Goal: Transaction & Acquisition: Obtain resource

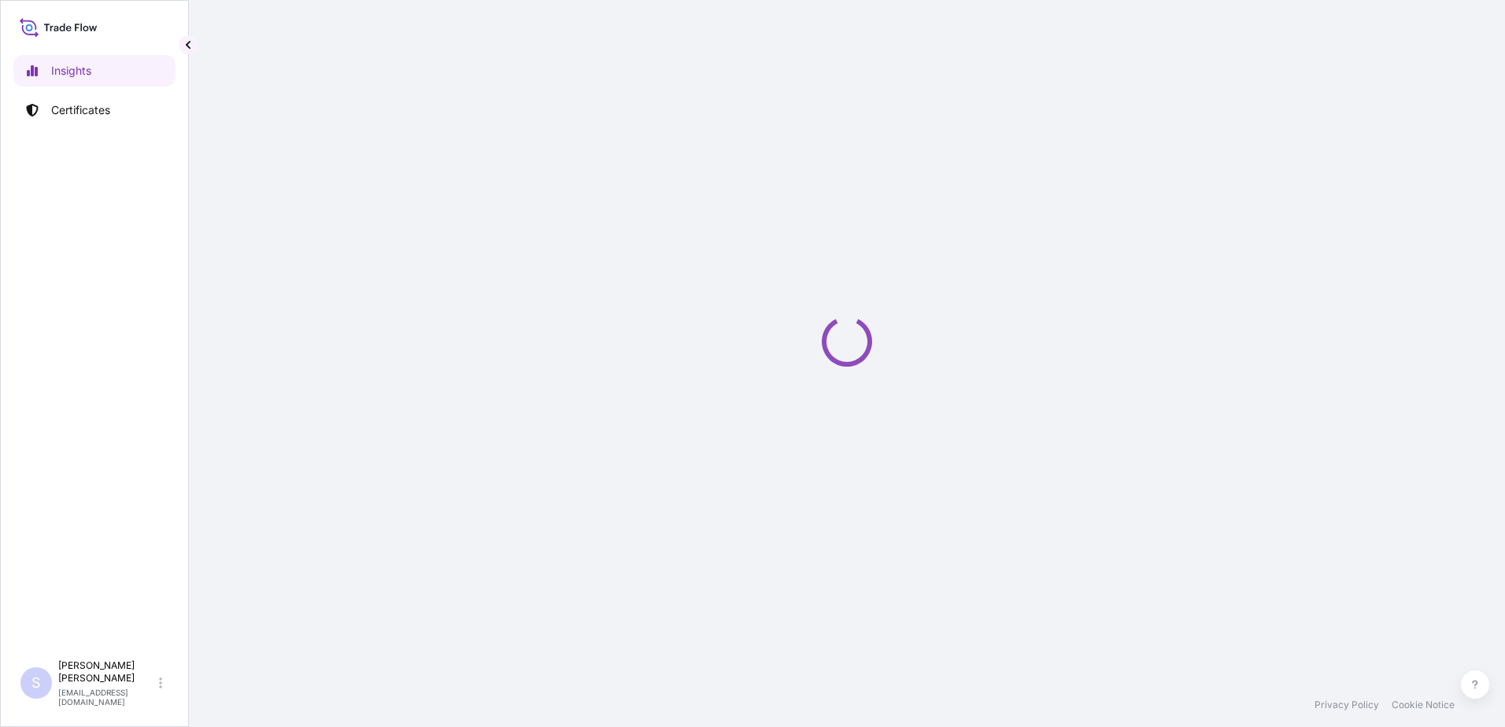
select select "2025"
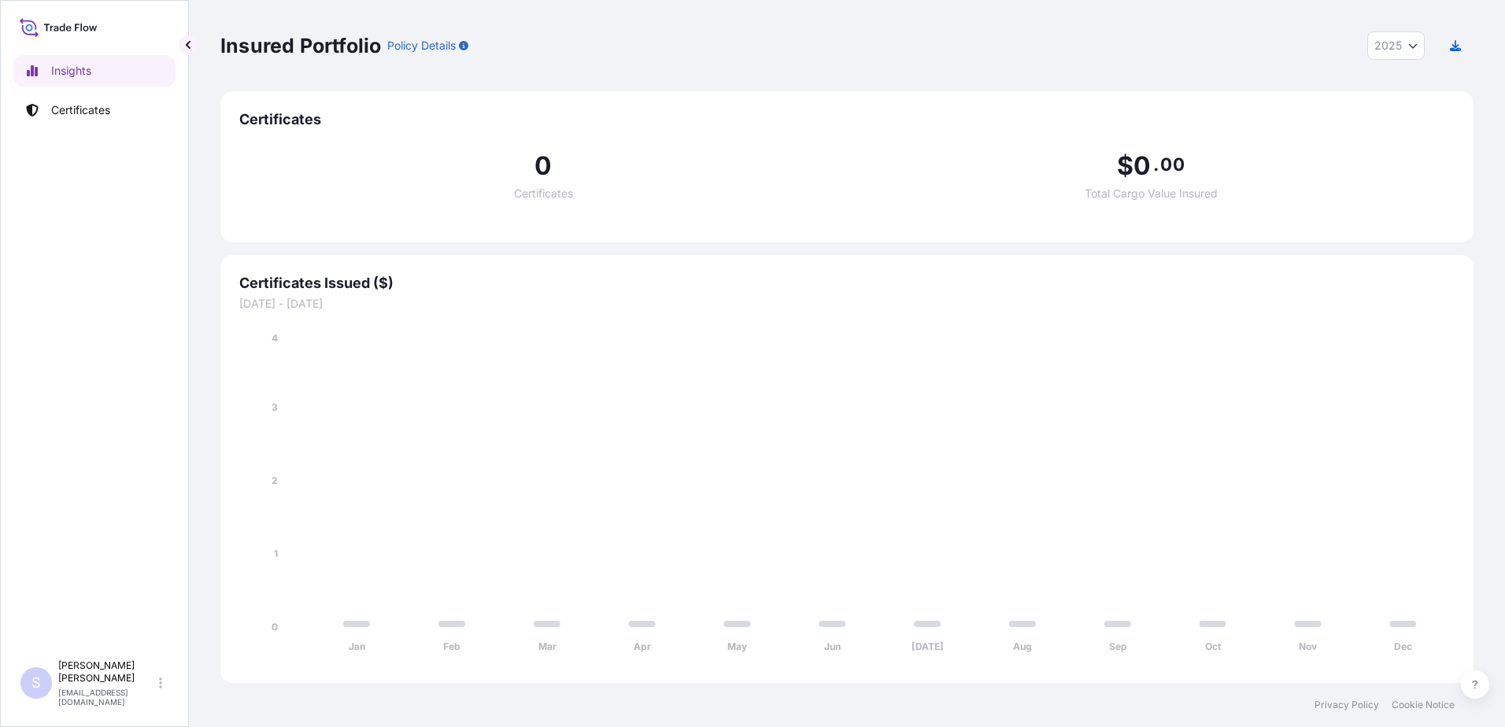
click at [292, 126] on span "Certificates" at bounding box center [846, 119] width 1215 height 19
click at [90, 113] on p "Certificates" at bounding box center [80, 110] width 59 height 16
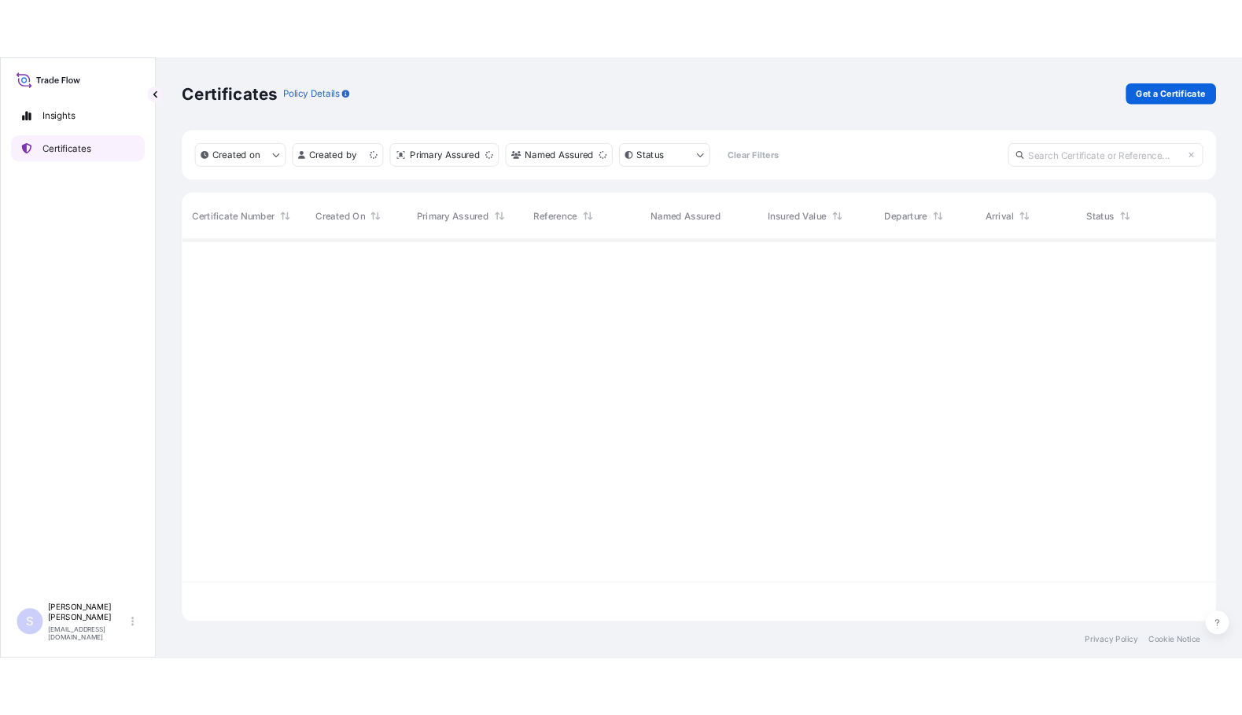
scroll to position [460, 1241]
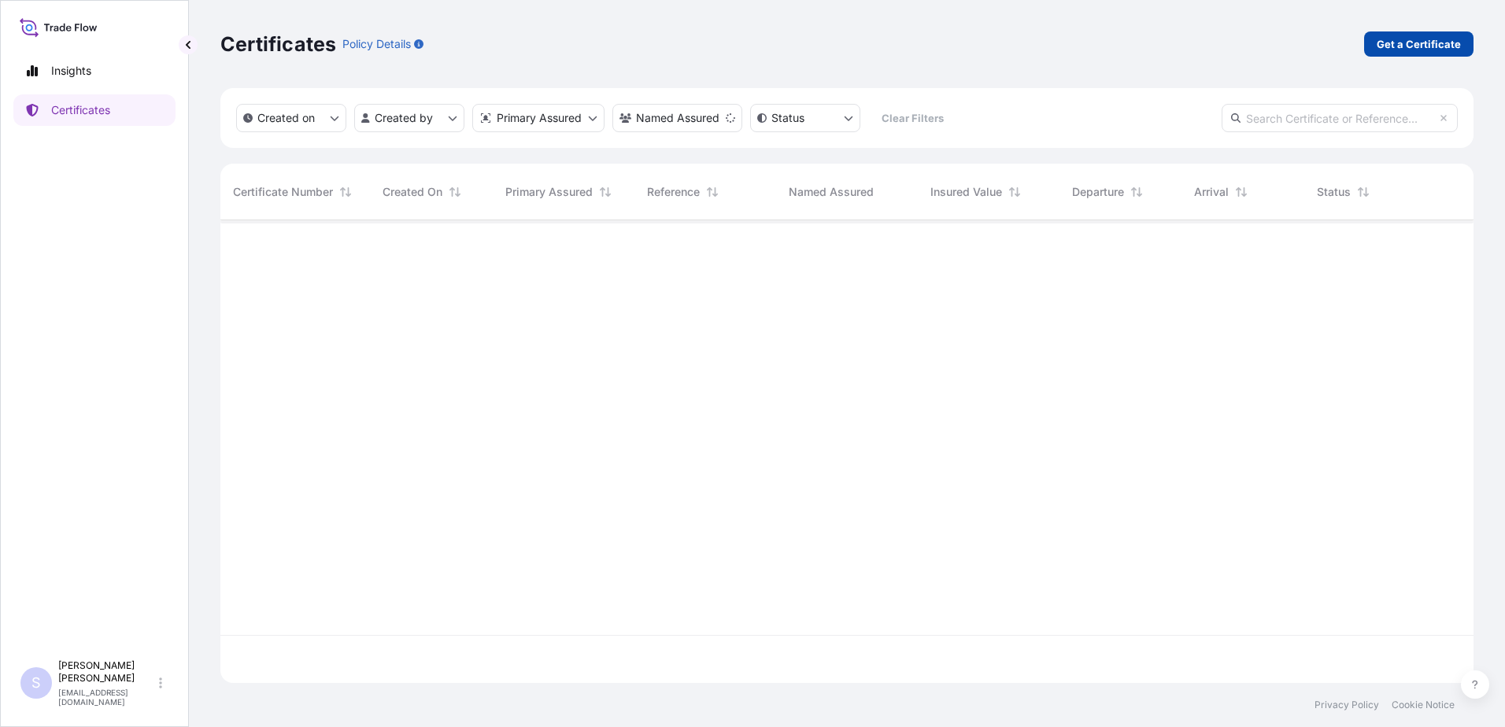
click at [1422, 42] on p "Get a Certificate" at bounding box center [1418, 44] width 84 height 16
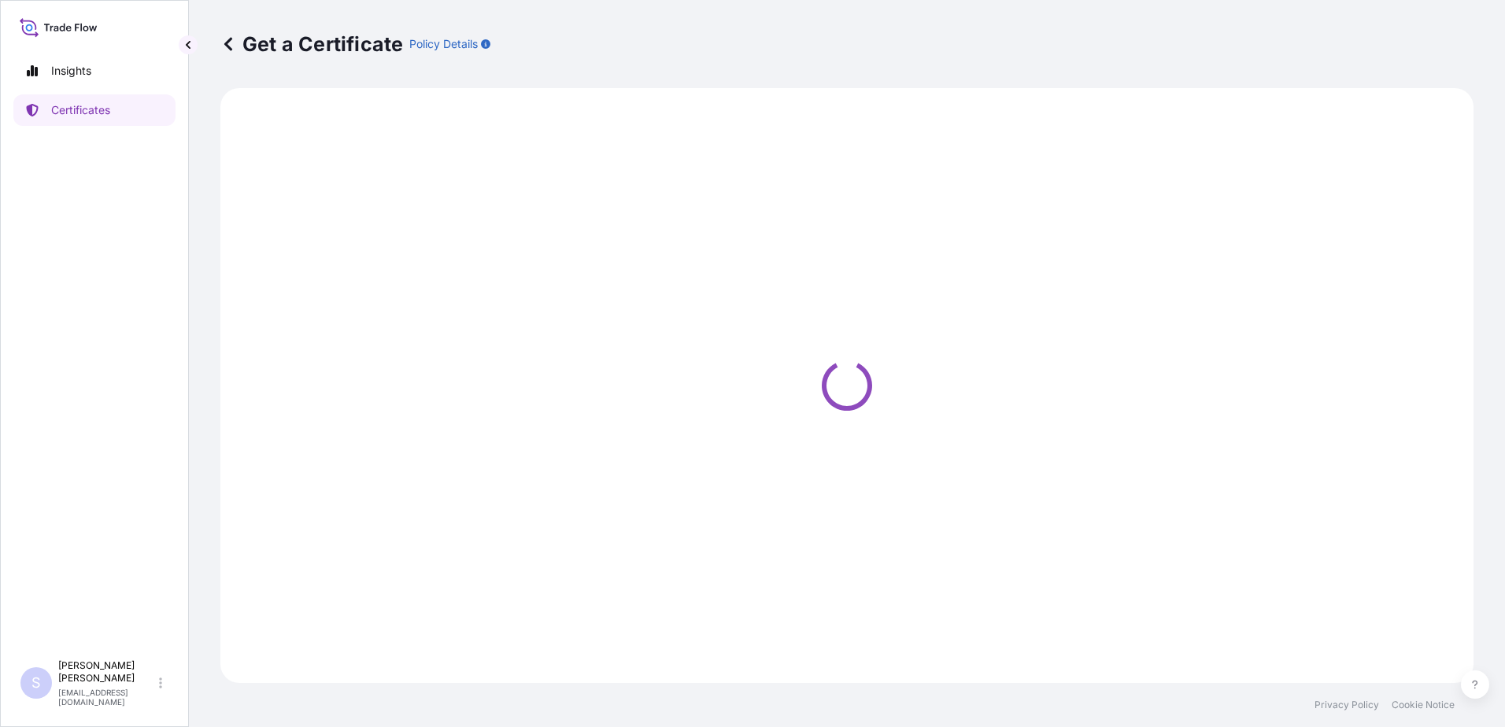
select select "Sea"
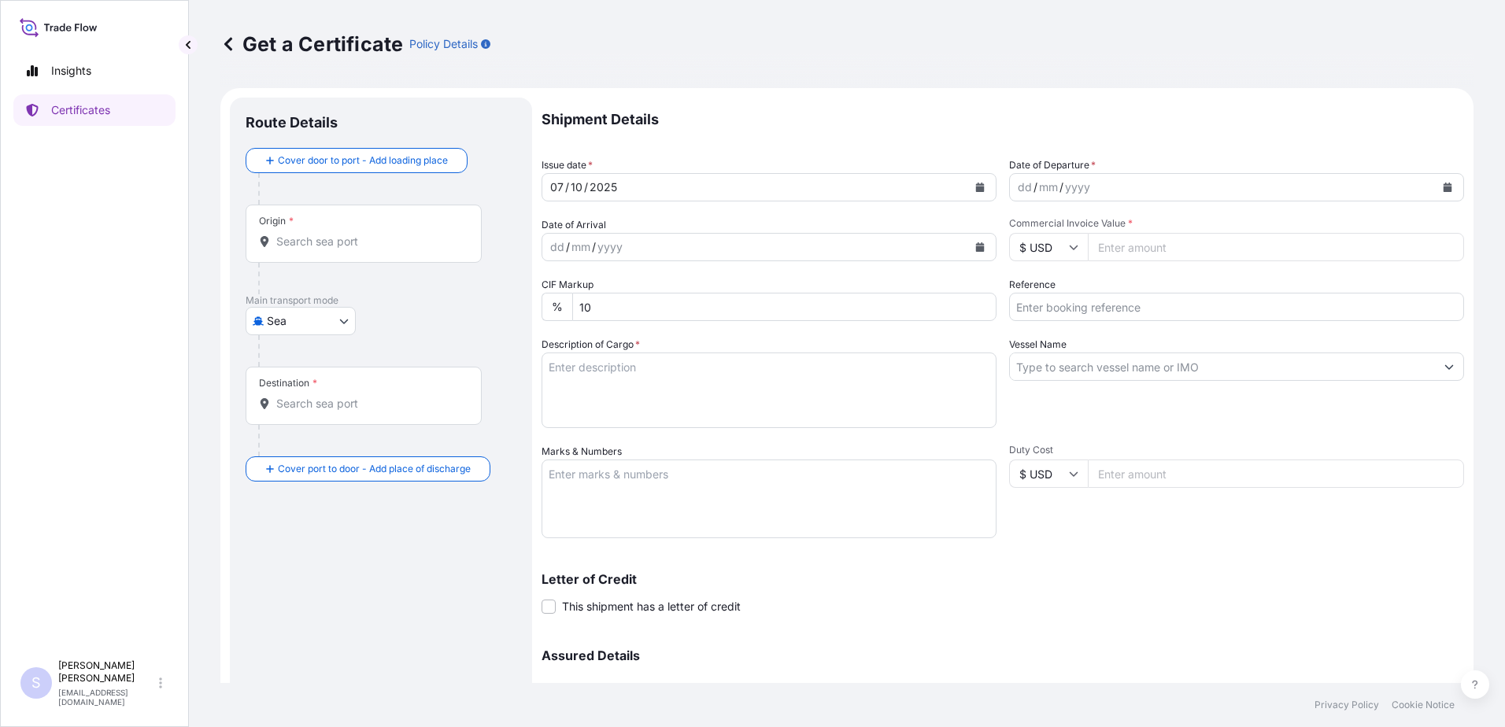
click at [1164, 243] on input "Commercial Invoice Value *" at bounding box center [1275, 247] width 376 height 28
paste input "15052.98"
type input "15052.98"
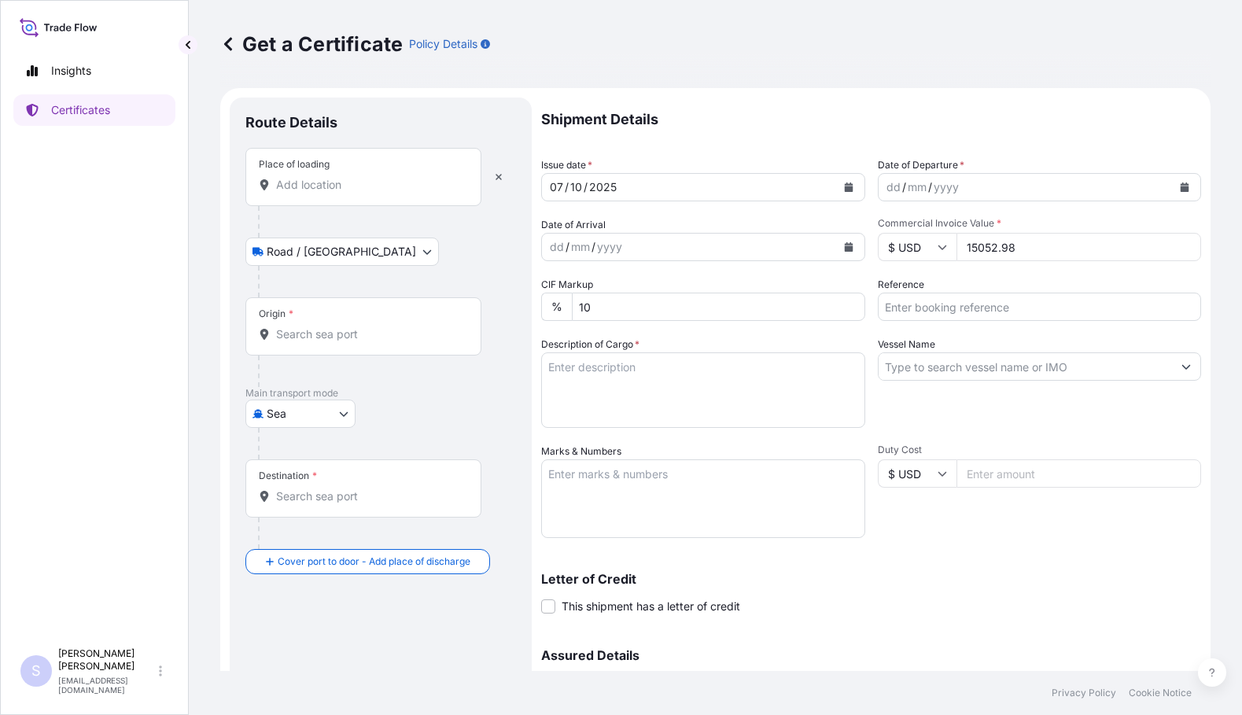
click at [307, 187] on input "Place of loading" at bounding box center [369, 185] width 186 height 16
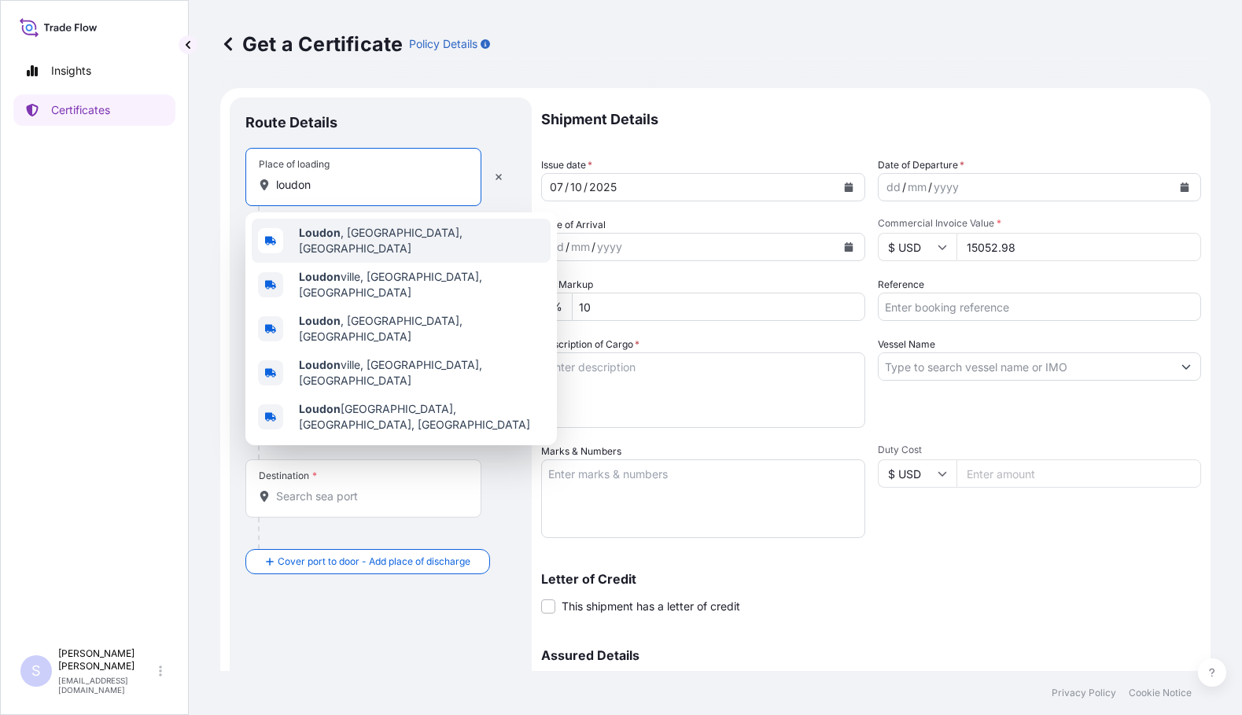
click at [397, 227] on div "[GEOGRAPHIC_DATA] , [GEOGRAPHIC_DATA], [GEOGRAPHIC_DATA]" at bounding box center [401, 241] width 299 height 44
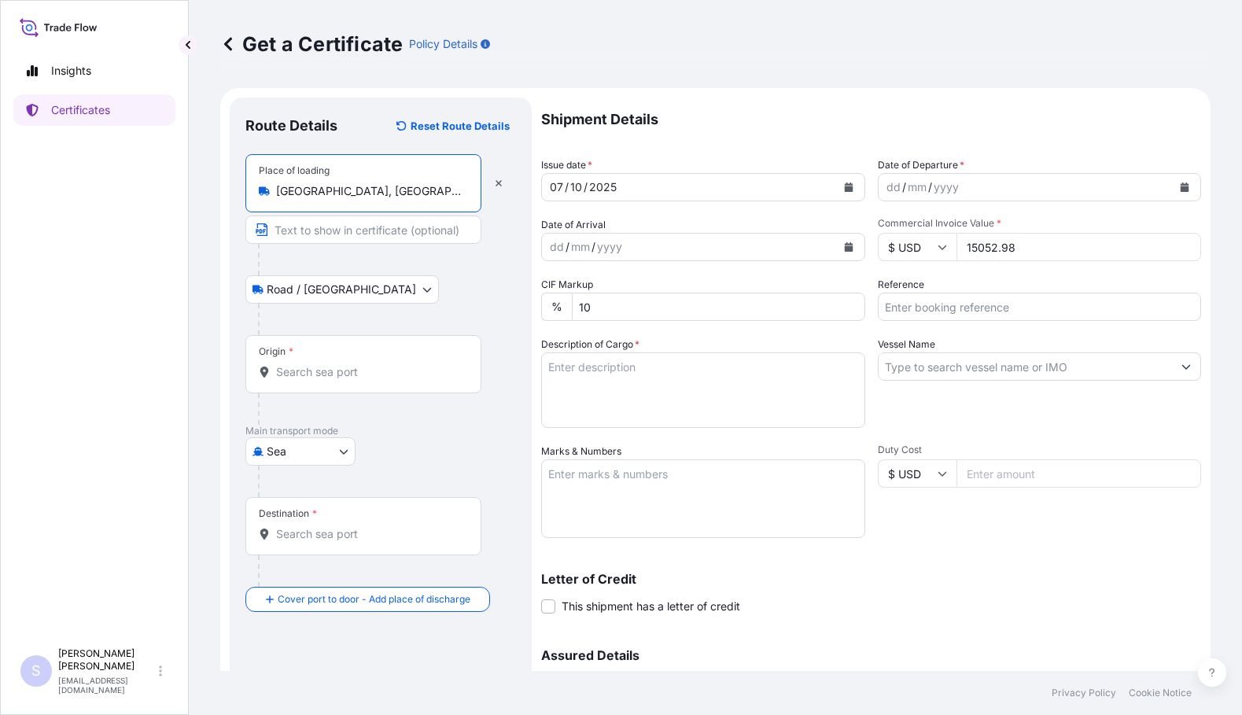
type input "[GEOGRAPHIC_DATA], [GEOGRAPHIC_DATA], [GEOGRAPHIC_DATA]"
click at [319, 377] on input "Origin *" at bounding box center [369, 372] width 186 height 16
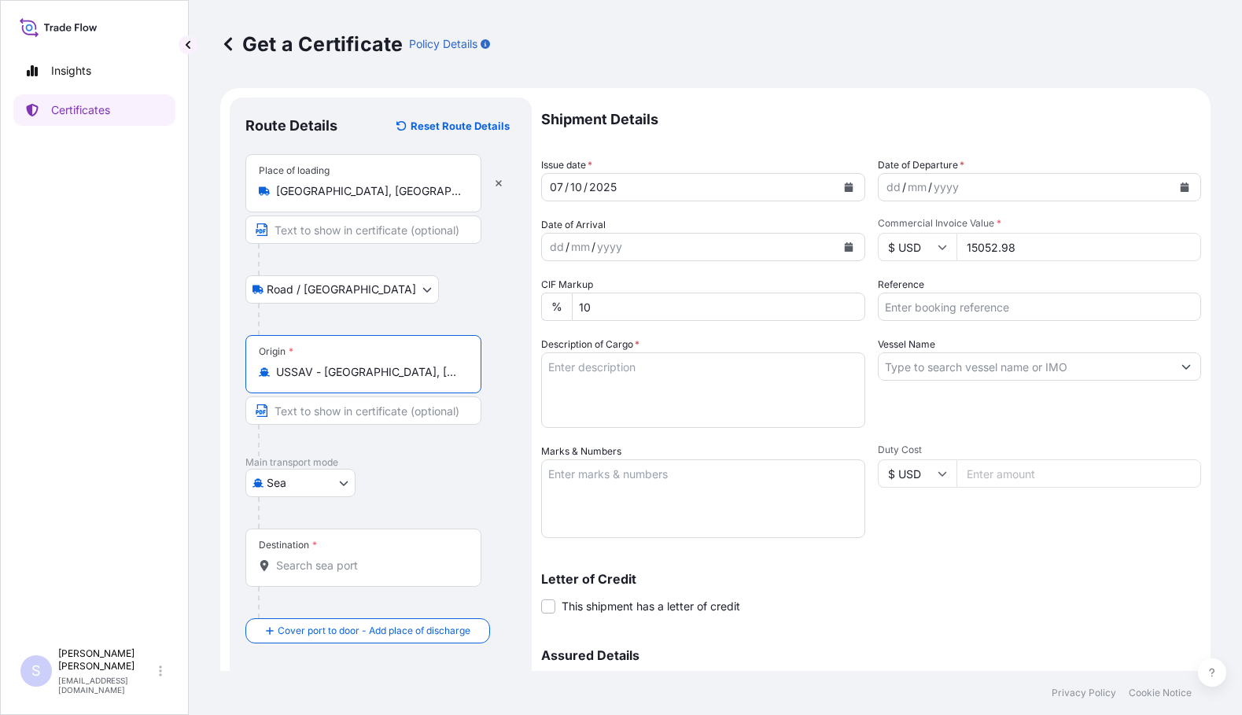
type input "USSAV - [GEOGRAPHIC_DATA], [GEOGRAPHIC_DATA]"
click at [304, 566] on input "Destination *" at bounding box center [369, 566] width 186 height 16
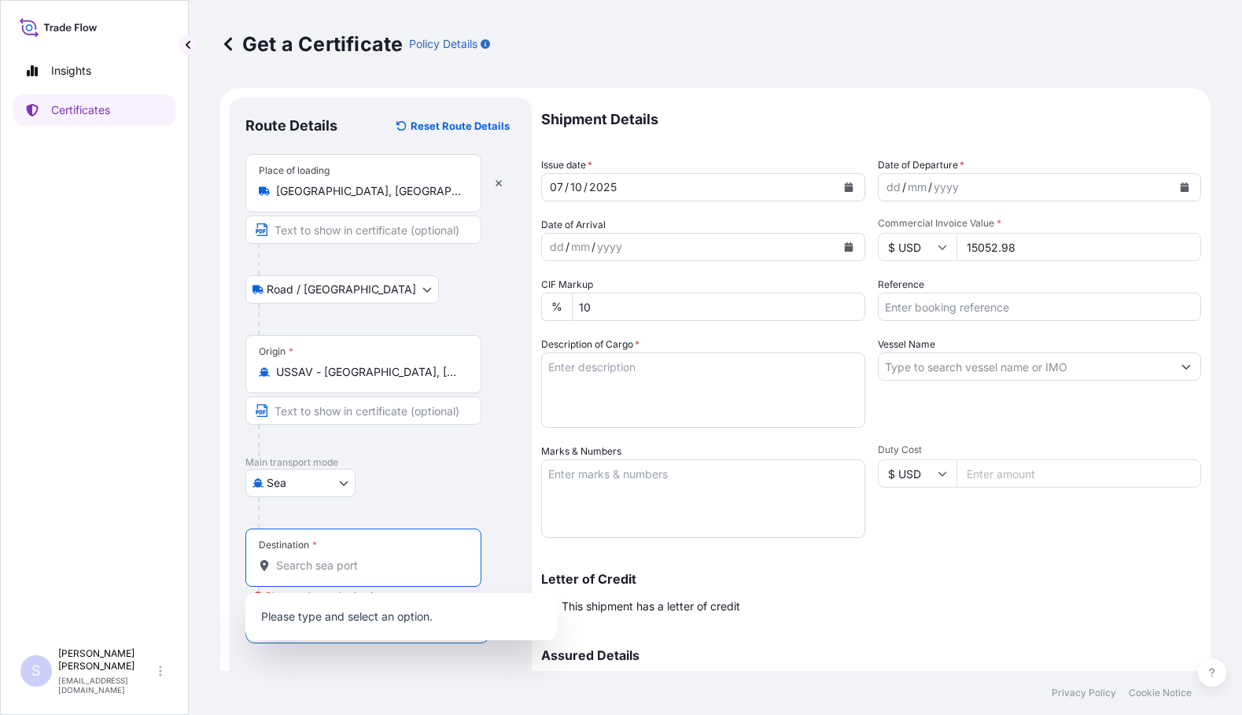
click at [305, 560] on input "Destination * Please select a destination" at bounding box center [369, 566] width 186 height 16
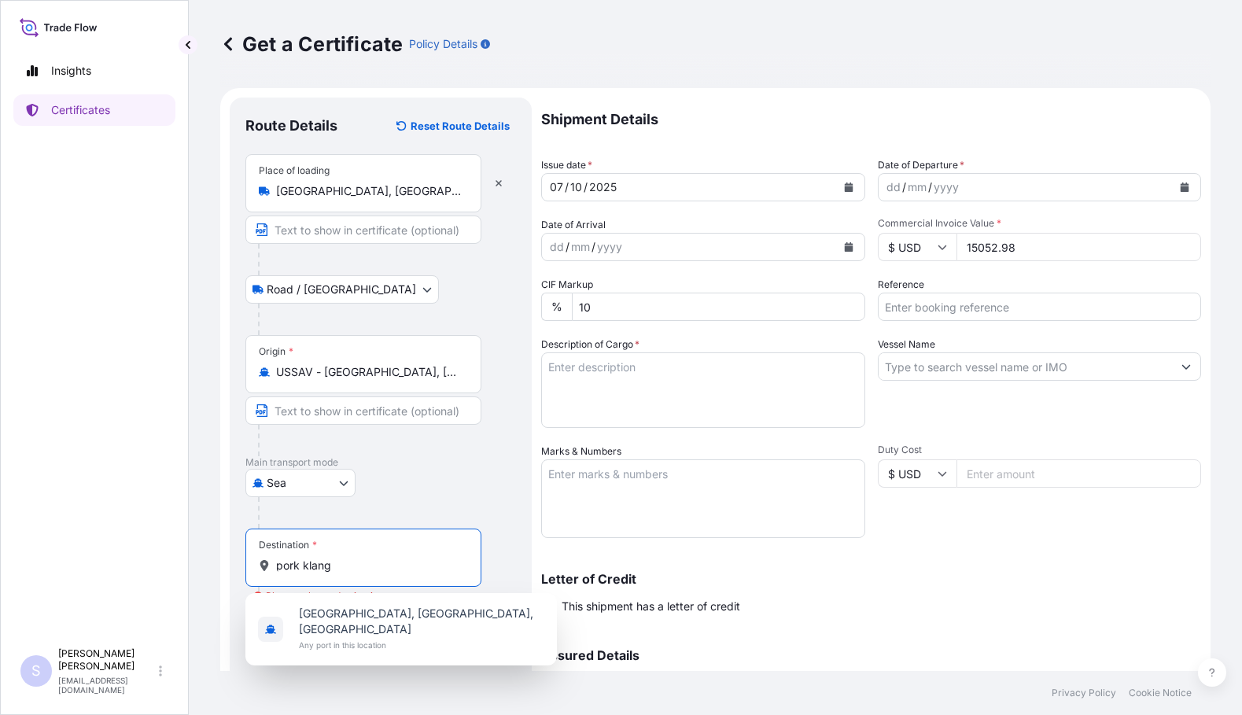
click at [300, 568] on input "pork klang" at bounding box center [369, 566] width 186 height 16
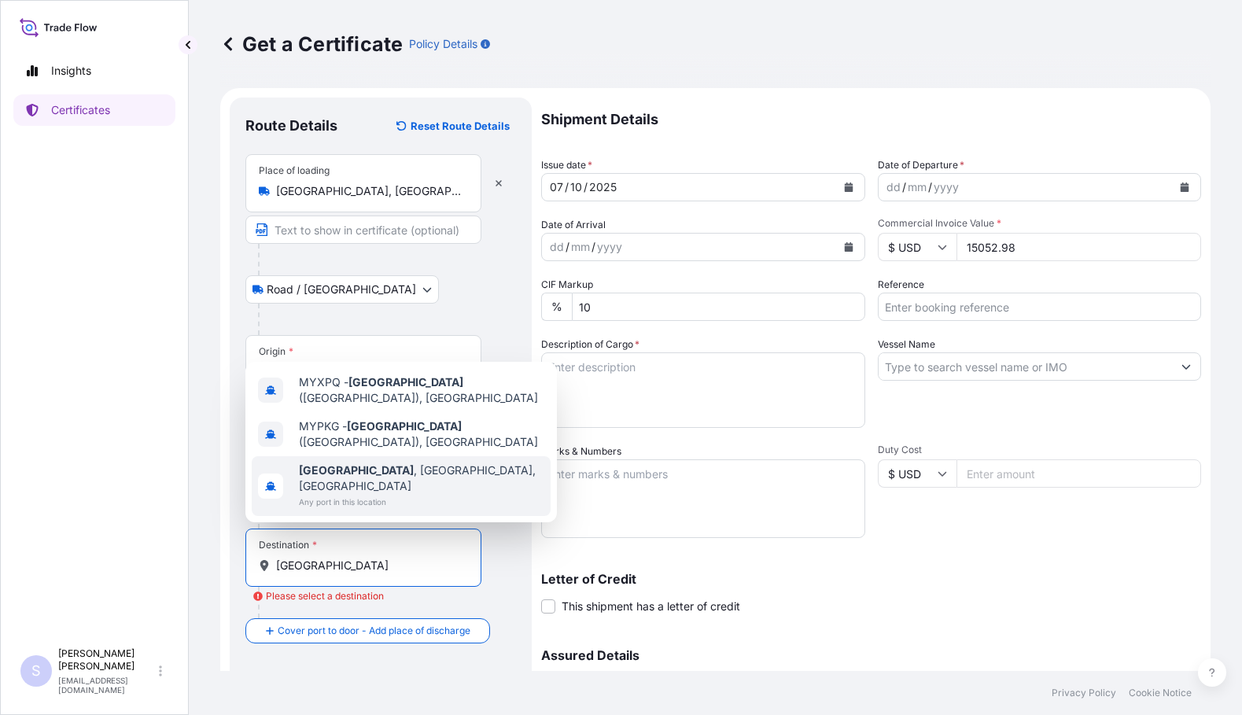
click at [401, 478] on div "[GEOGRAPHIC_DATA] , [GEOGRAPHIC_DATA], [GEOGRAPHIC_DATA] Any port in this locat…" at bounding box center [401, 486] width 299 height 60
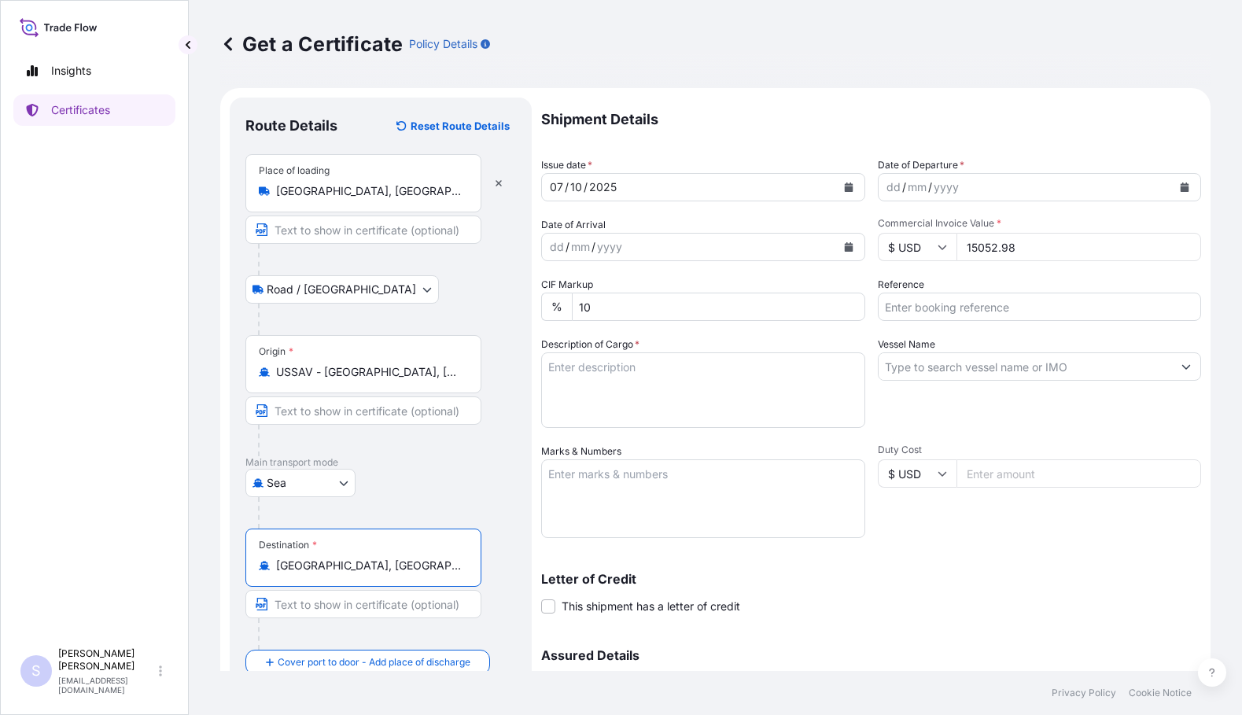
type input "[GEOGRAPHIC_DATA], [GEOGRAPHIC_DATA], [GEOGRAPHIC_DATA]"
click at [969, 184] on div "dd / mm / yyyy" at bounding box center [1026, 187] width 294 height 28
click at [1181, 188] on icon "Calendar" at bounding box center [1185, 187] width 9 height 9
click at [888, 188] on div "09 / 02 / 9" at bounding box center [1026, 187] width 294 height 28
click at [939, 186] on div "09 / 02 / 9" at bounding box center [1026, 187] width 294 height 28
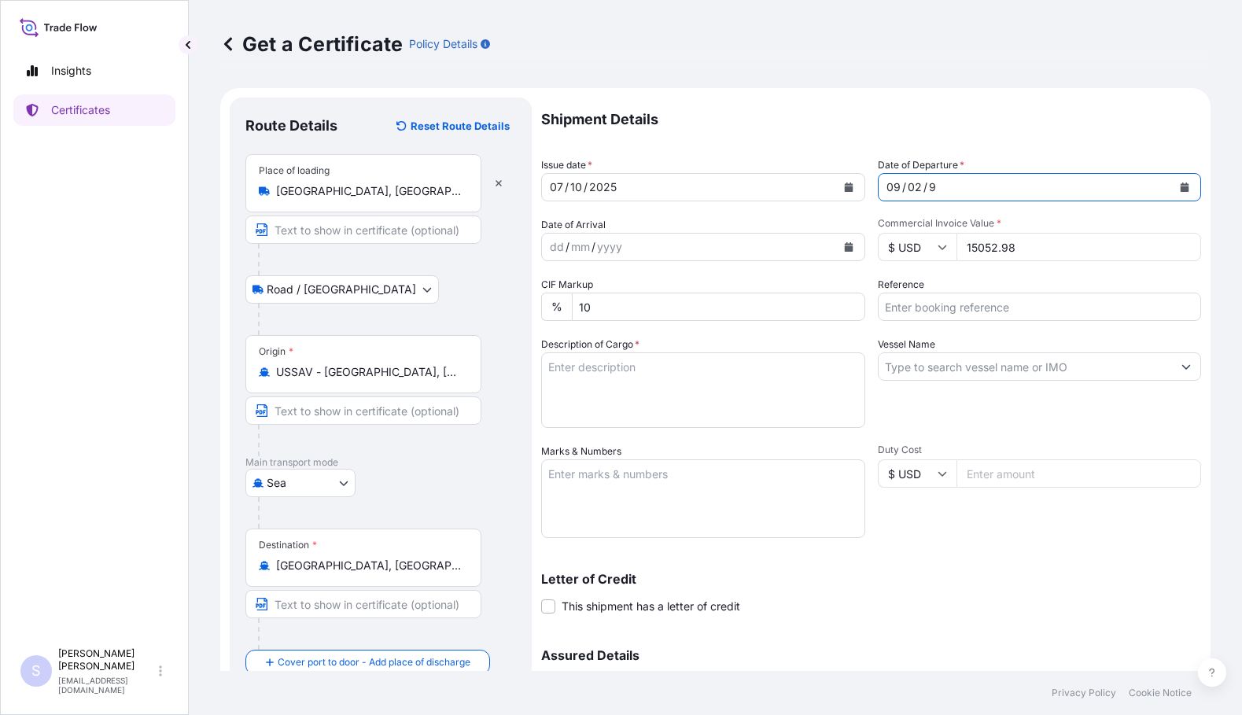
click at [930, 186] on div "9" at bounding box center [933, 187] width 10 height 19
click at [911, 186] on div "02" at bounding box center [914, 187] width 17 height 19
click at [938, 187] on div "09 / 02 / 9" at bounding box center [1026, 187] width 294 height 28
click at [929, 187] on div "9" at bounding box center [933, 187] width 10 height 19
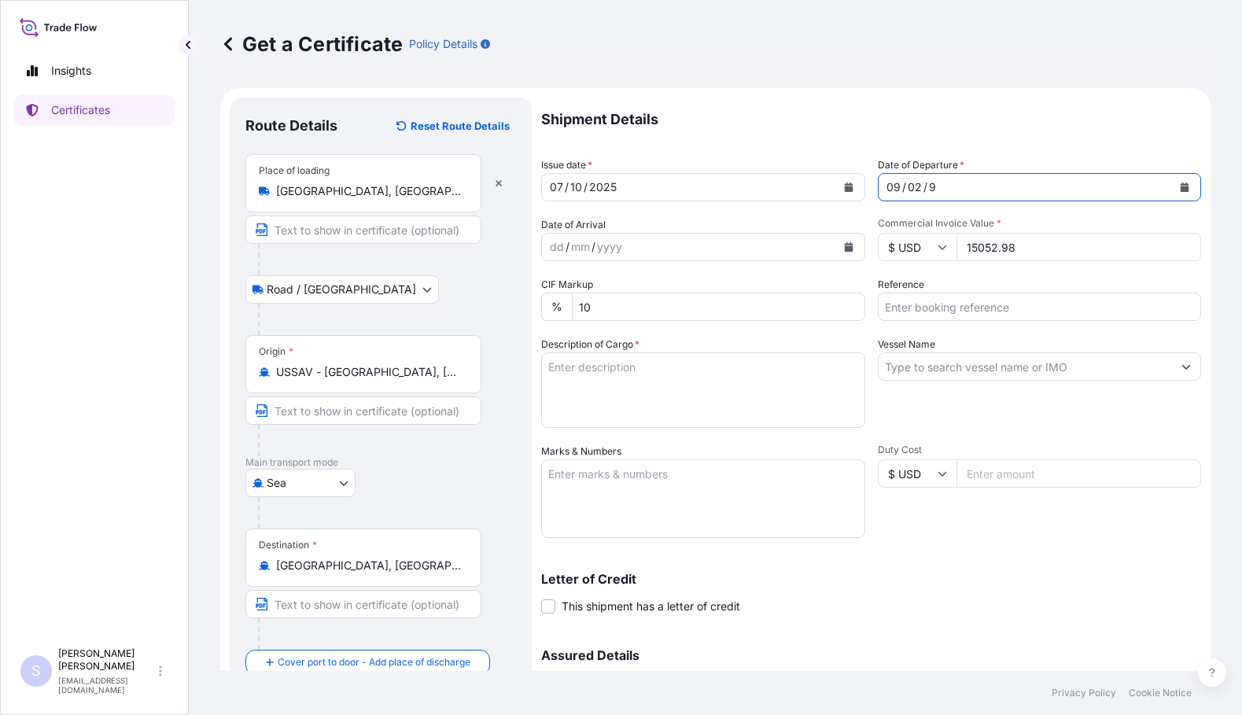
drag, startPoint x: 929, startPoint y: 187, endPoint x: 853, endPoint y: 189, distance: 75.6
click at [853, 189] on div "Shipment Details Issue date * [DATE] Date of Departure * 09 / 02 / 9 Date of Ar…" at bounding box center [871, 443] width 660 height 690
click at [914, 187] on div "02" at bounding box center [914, 187] width 17 height 19
click at [910, 186] on div "mm" at bounding box center [917, 187] width 22 height 19
click at [1180, 186] on icon "Calendar" at bounding box center [1184, 187] width 9 height 9
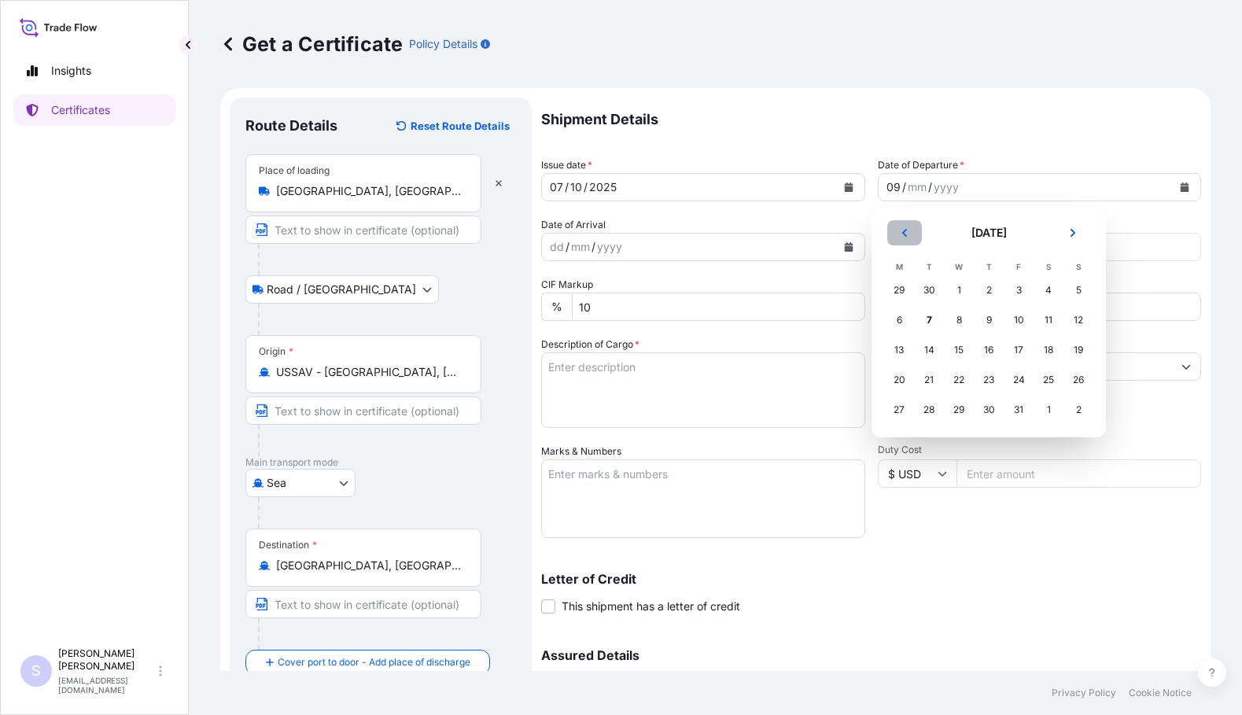
click at [909, 237] on icon "Previous" at bounding box center [904, 232] width 9 height 9
click at [909, 409] on div "29" at bounding box center [899, 410] width 28 height 28
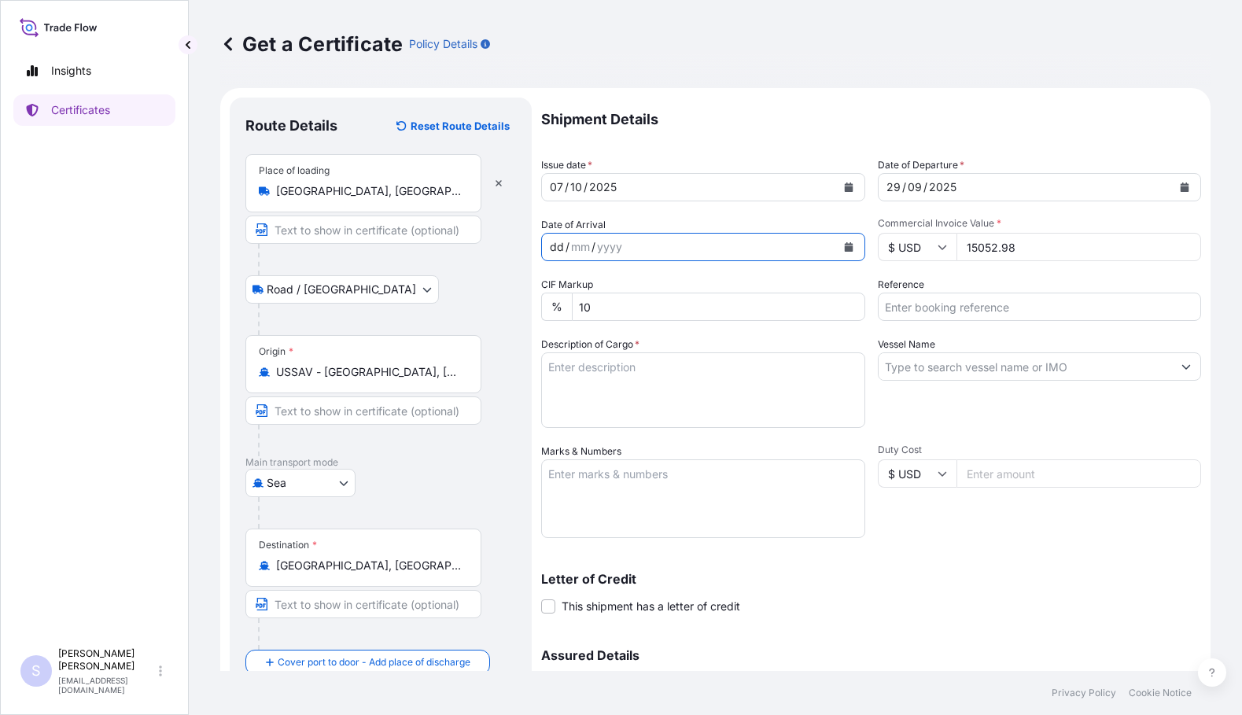
click at [626, 249] on div "dd / mm / yyyy" at bounding box center [689, 247] width 294 height 28
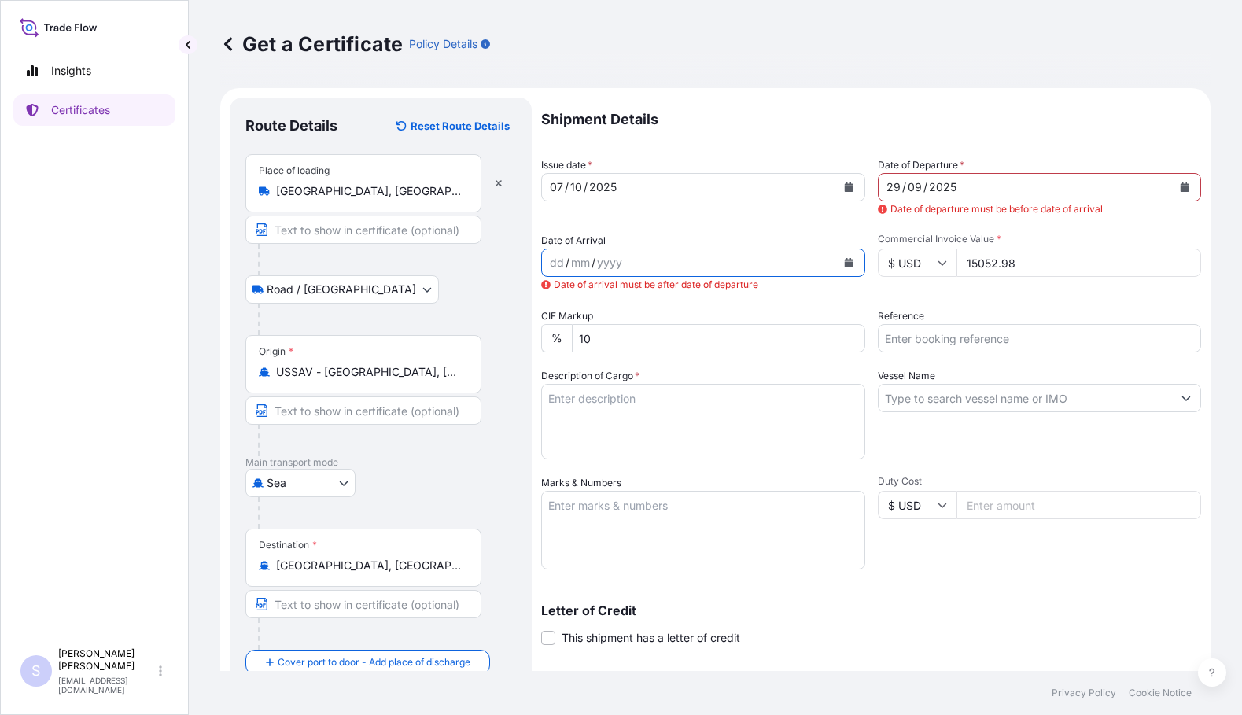
click at [848, 265] on button "Calendar" at bounding box center [848, 262] width 25 height 25
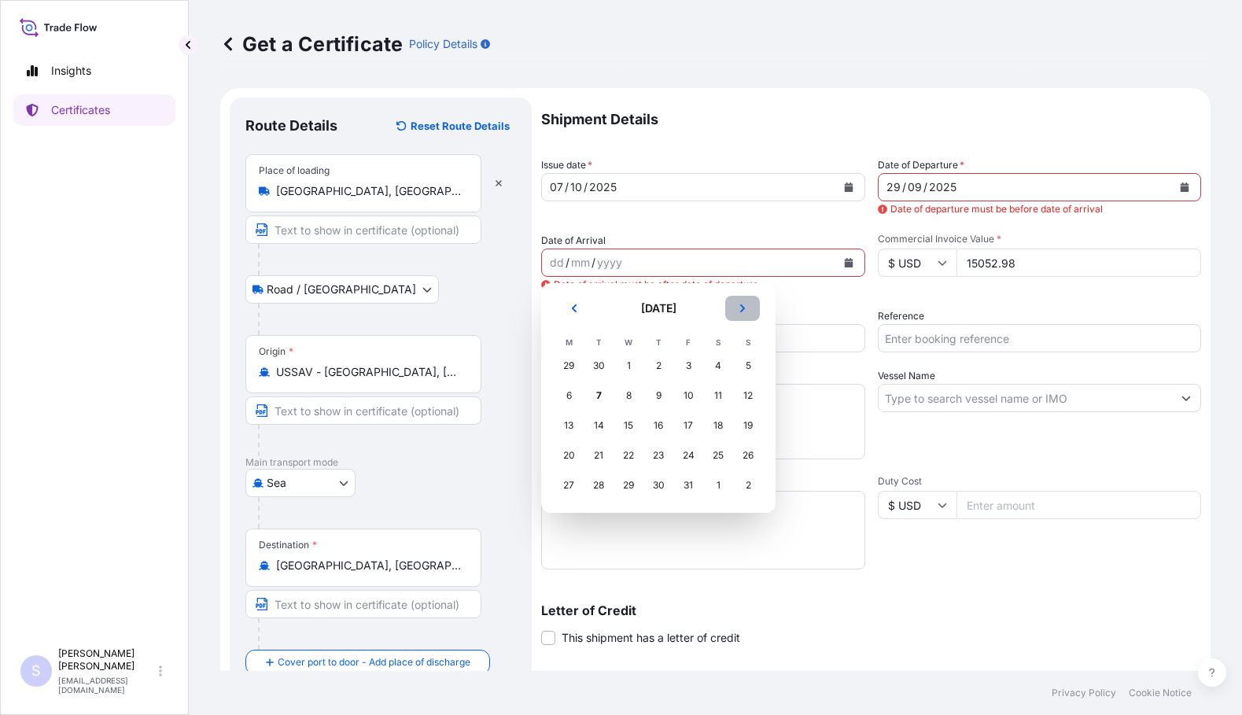
click at [746, 309] on icon "Next" at bounding box center [742, 308] width 9 height 9
click at [572, 312] on icon "Previous" at bounding box center [574, 308] width 9 height 9
click at [750, 460] on div "23" at bounding box center [748, 455] width 28 height 28
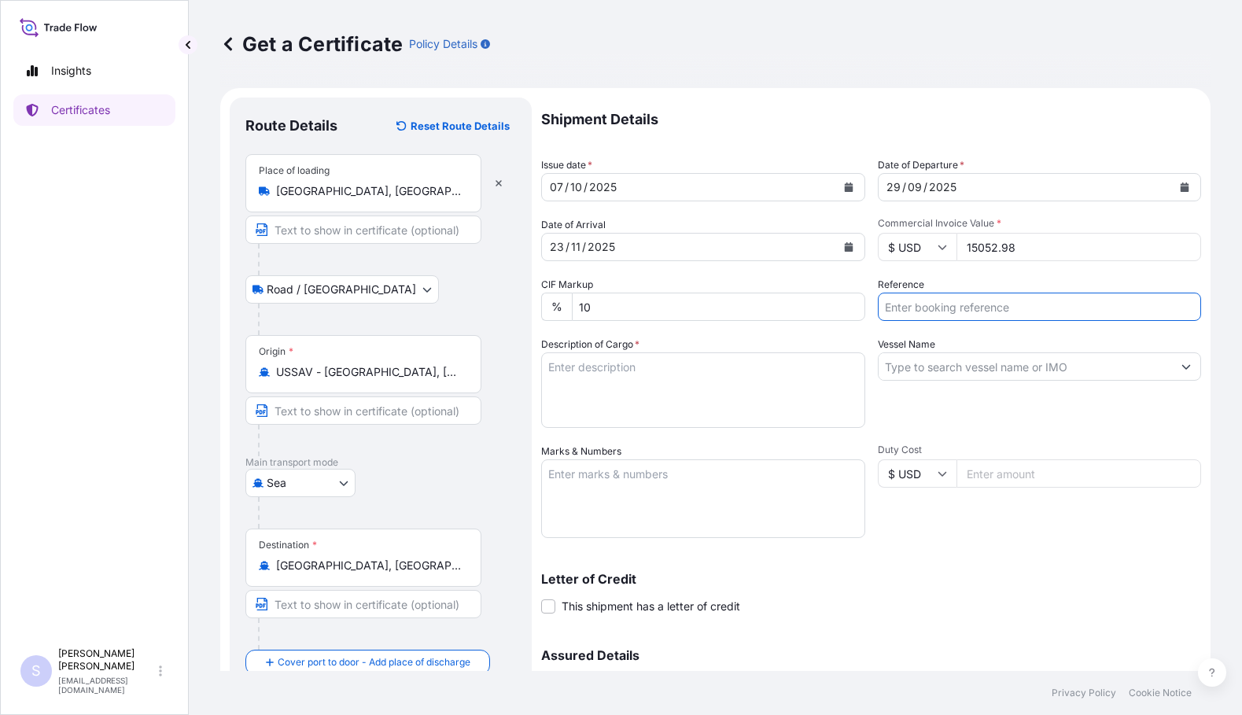
click at [910, 312] on input "Reference" at bounding box center [1040, 307] width 324 height 28
click at [928, 299] on input "Reference" at bounding box center [1040, 307] width 324 height 28
paste input "2570637"
type input "2570637"
click at [972, 371] on input "Vessel Name" at bounding box center [1026, 367] width 294 height 28
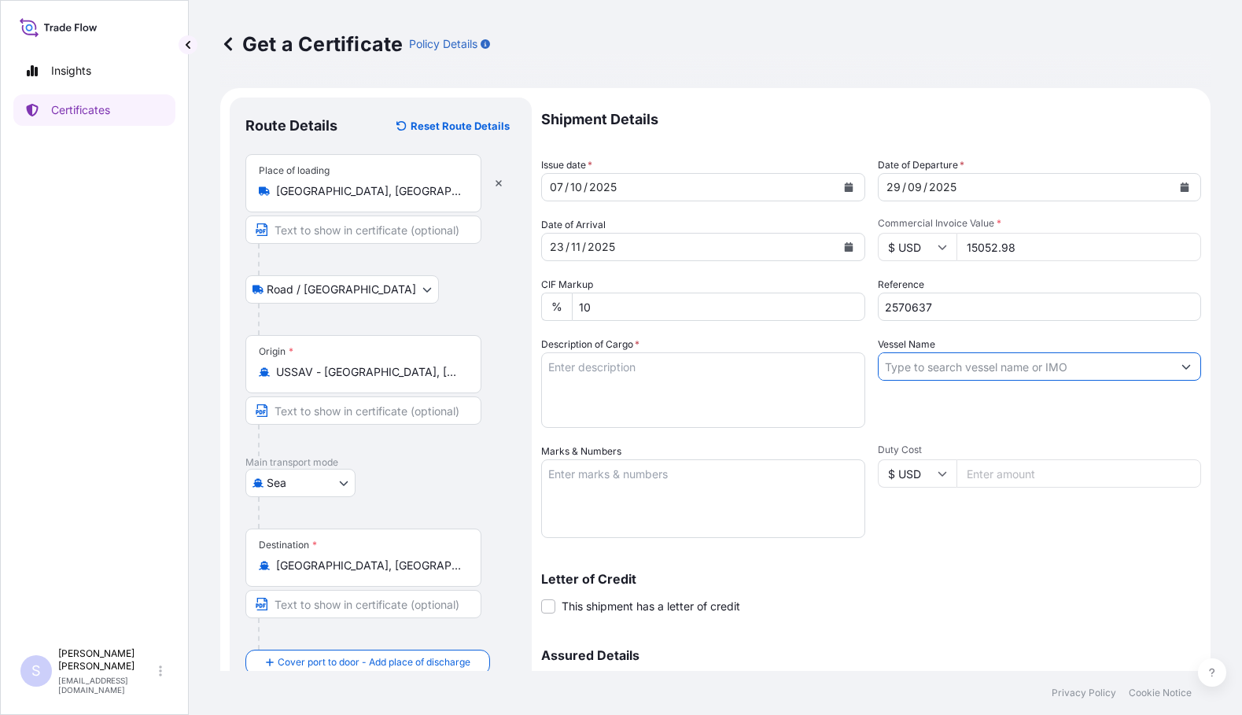
click at [943, 367] on input "Vessel Name" at bounding box center [1026, 367] width 294 height 28
paste input "CMA CGM ANDROMEDA 375N"
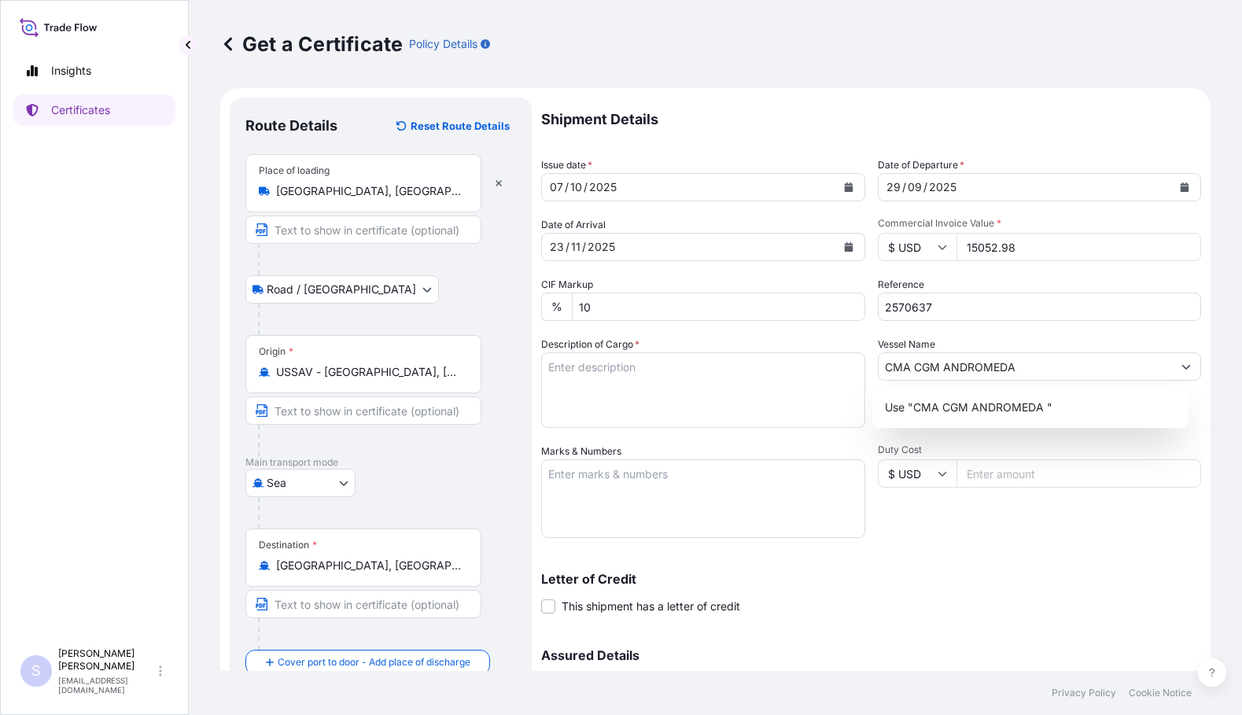
click at [927, 509] on div "Duty Cost $ USD" at bounding box center [1040, 491] width 324 height 94
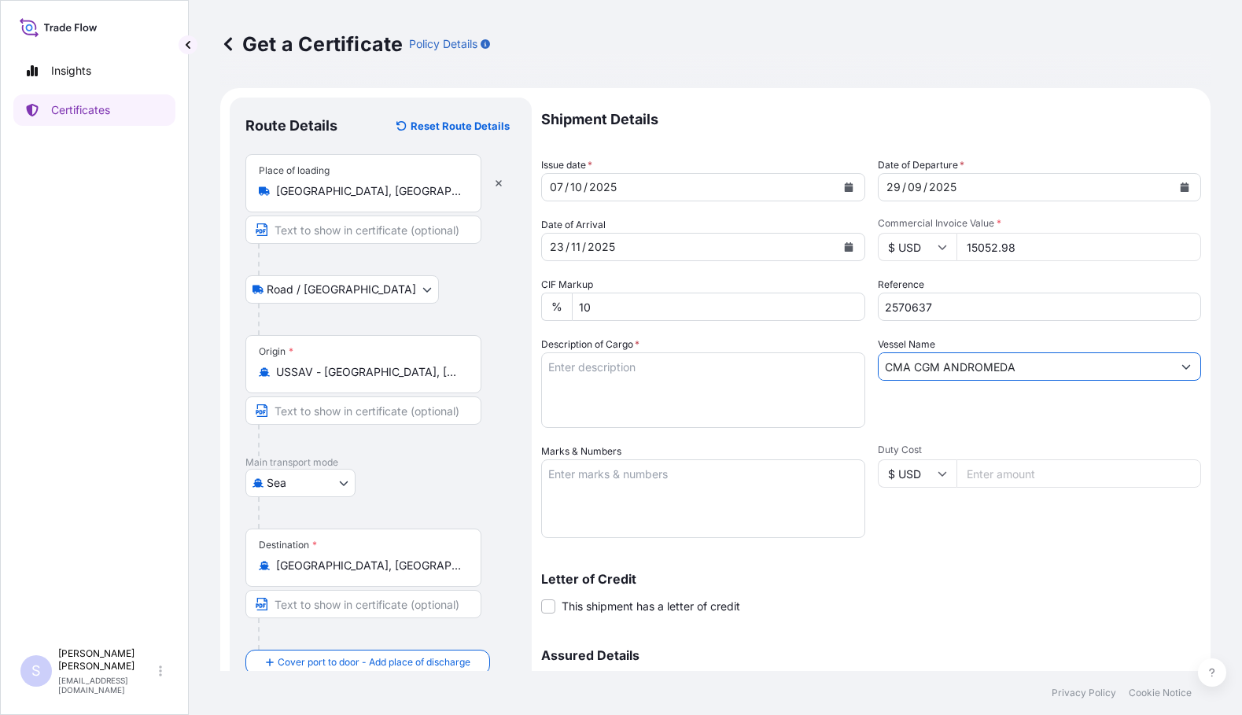
click at [1023, 369] on input "CMA CGM ANDROMEDA" at bounding box center [1026, 367] width 294 height 28
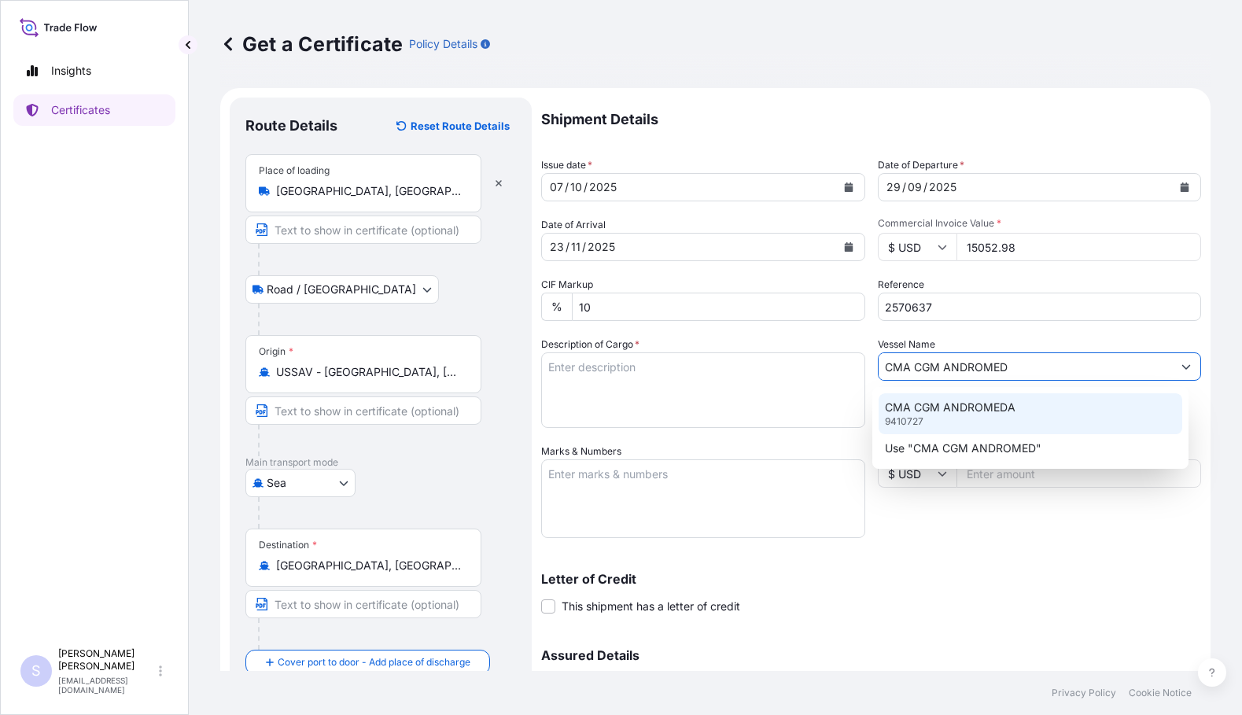
click at [1001, 406] on p "CMA CGM ANDROMEDA" at bounding box center [950, 408] width 131 height 16
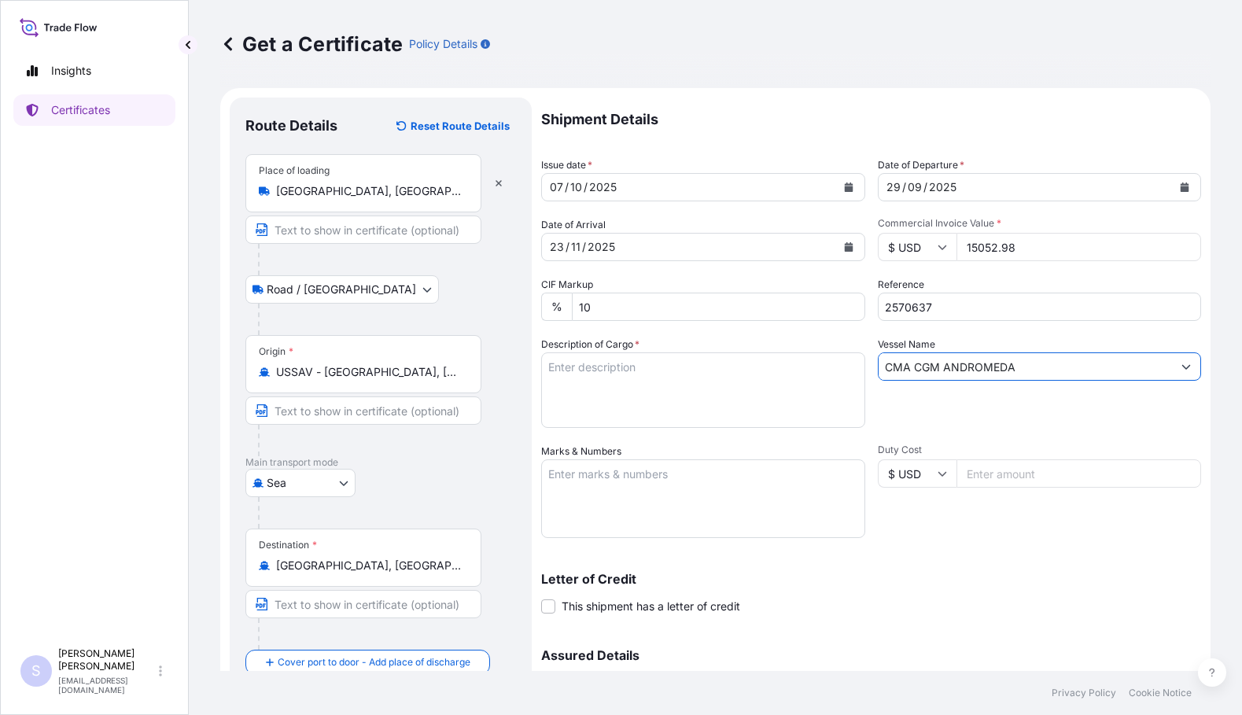
type input "CMA CGM ANDROMEDA"
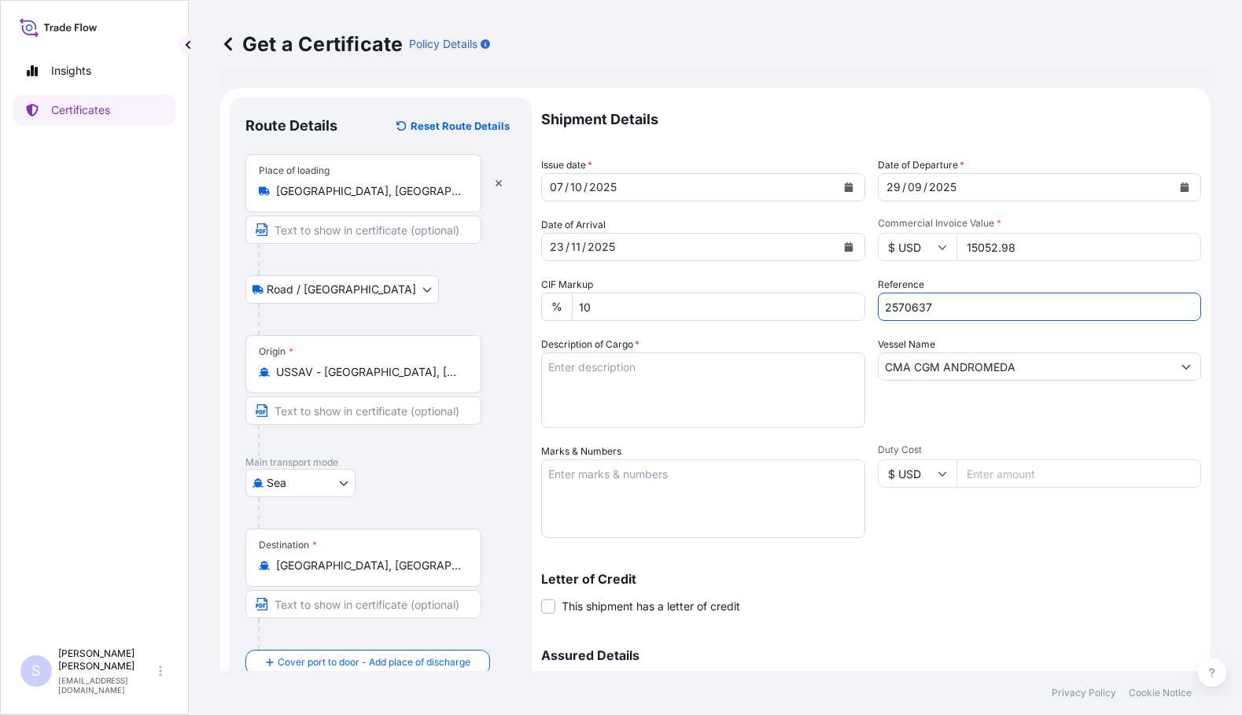
click at [880, 309] on input "2570637" at bounding box center [1040, 307] width 324 height 28
click at [969, 302] on input "SO 2570637" at bounding box center [1040, 307] width 324 height 28
paste input "4400623712"
type input "SO 2570637 PO 4400623712"
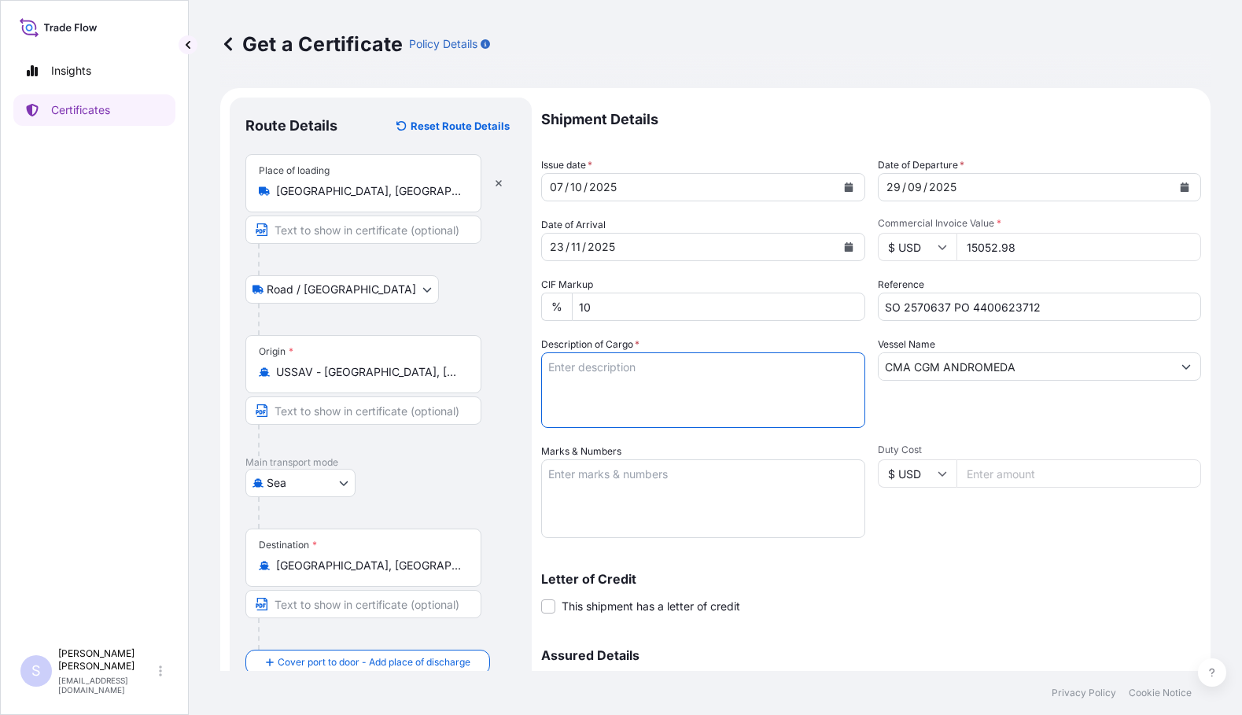
click at [653, 382] on textarea "Description of Cargo *" at bounding box center [703, 391] width 324 height 76
click at [689, 374] on textarea "Description of Cargo *" at bounding box center [703, 391] width 324 height 76
paste textarea "1x20GP CONTAINER SLAC: 18065.740Kgs 25.000Cbm 700 BAG KRYSTAR 300 CRYSTALLINE F…"
type textarea "1x20GP CONTAINER SLAC: 18065.740Kgs 25.000Cbm 700 BAG KRYSTAR 300 CRYSTALLINE F…"
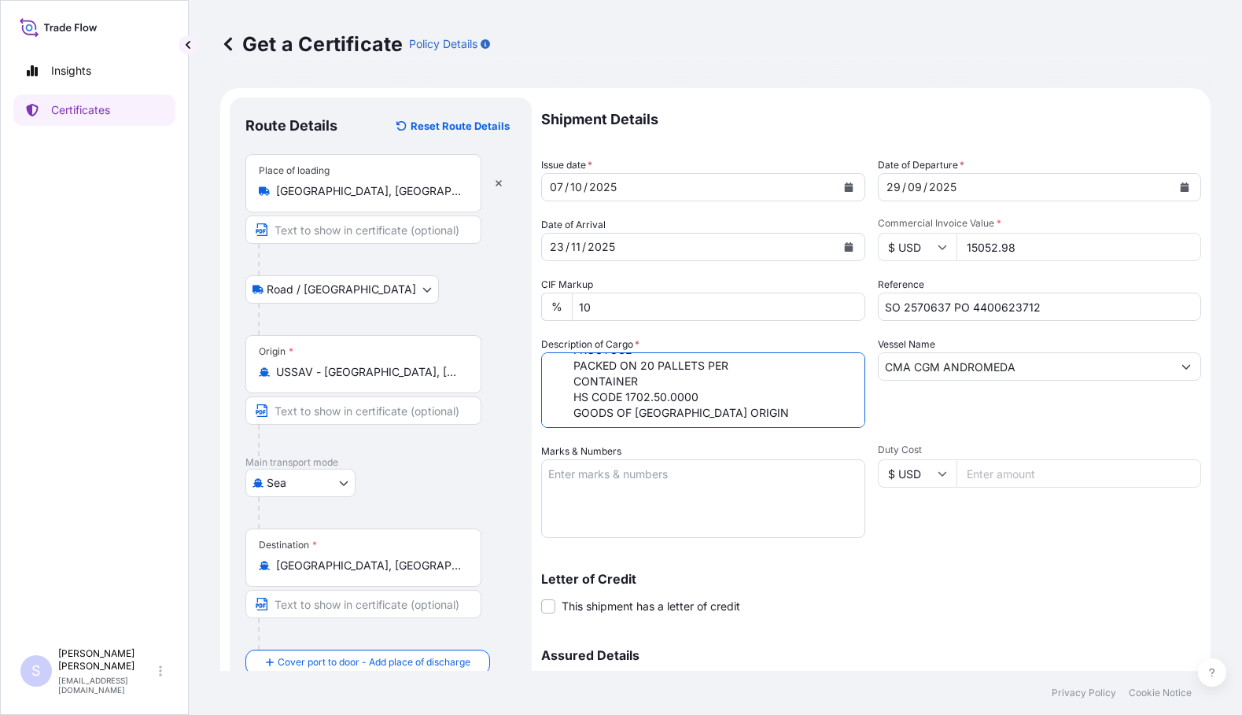
click at [597, 481] on textarea "Marks & Numbers" at bounding box center [703, 499] width 324 height 79
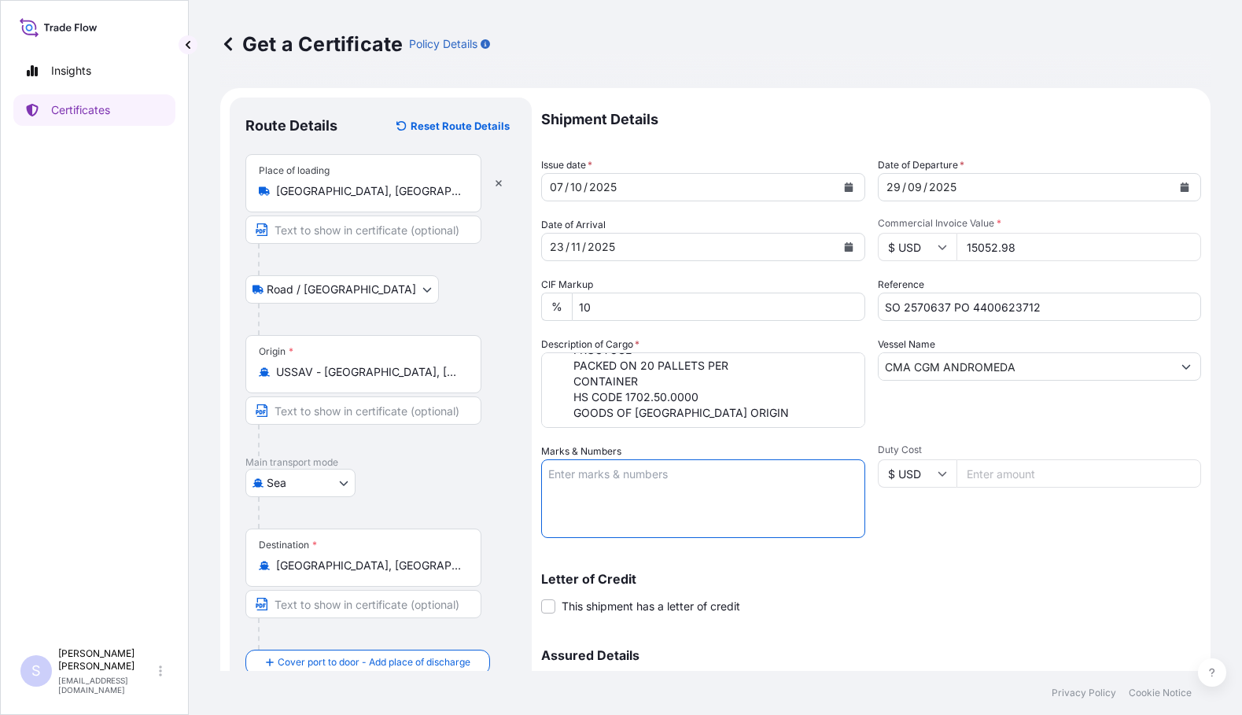
click at [655, 479] on textarea "Marks & Numbers" at bounding box center [703, 499] width 324 height 79
paste textarea "TIIU2380671 0113823"
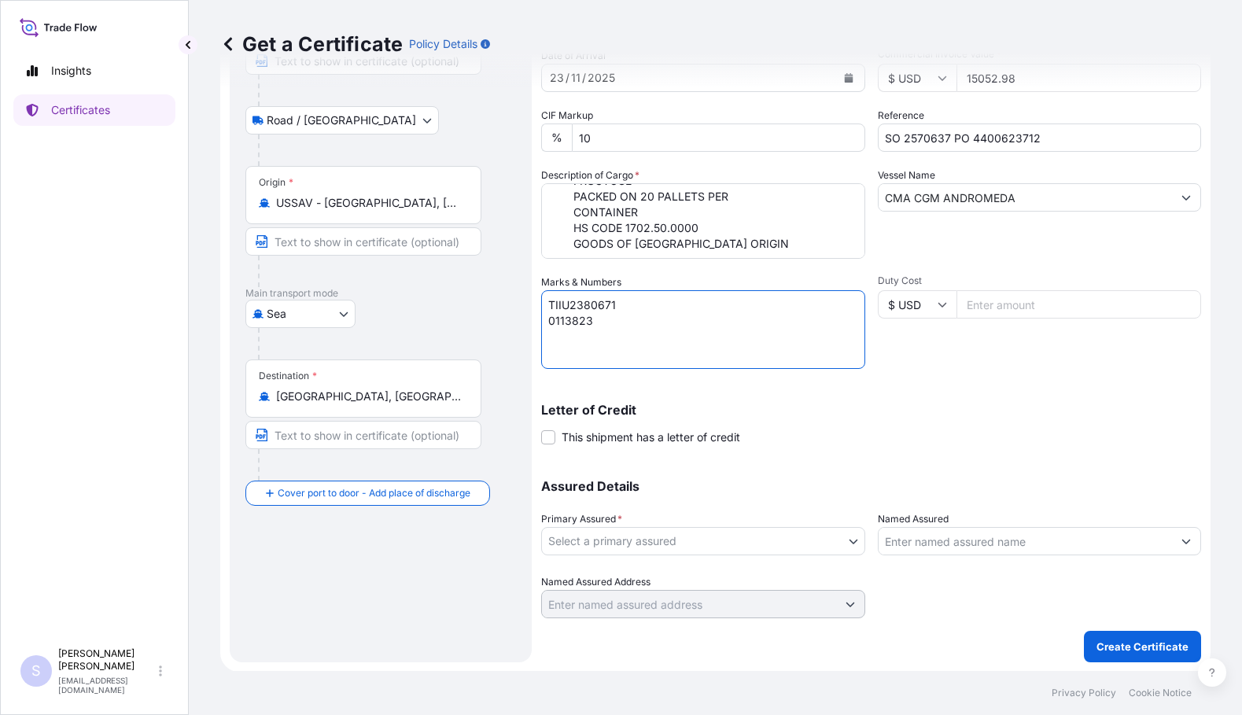
scroll to position [170, 0]
type textarea "TIIU2380671 0113823"
click at [734, 535] on body "Insights Certificates S [PERSON_NAME] [EMAIL_ADDRESS][DOMAIN_NAME] Get a Certif…" at bounding box center [621, 357] width 1242 height 715
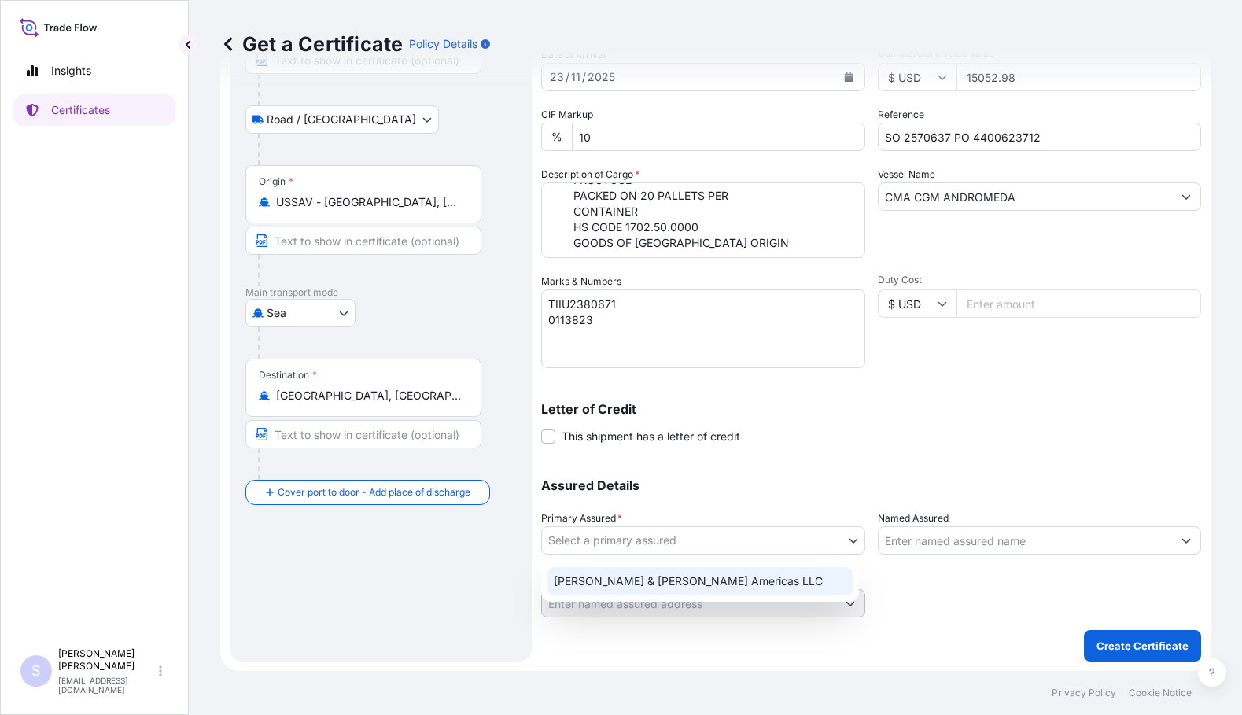
click at [642, 578] on div "[PERSON_NAME] & [PERSON_NAME] Americas LLC" at bounding box center [700, 581] width 305 height 28
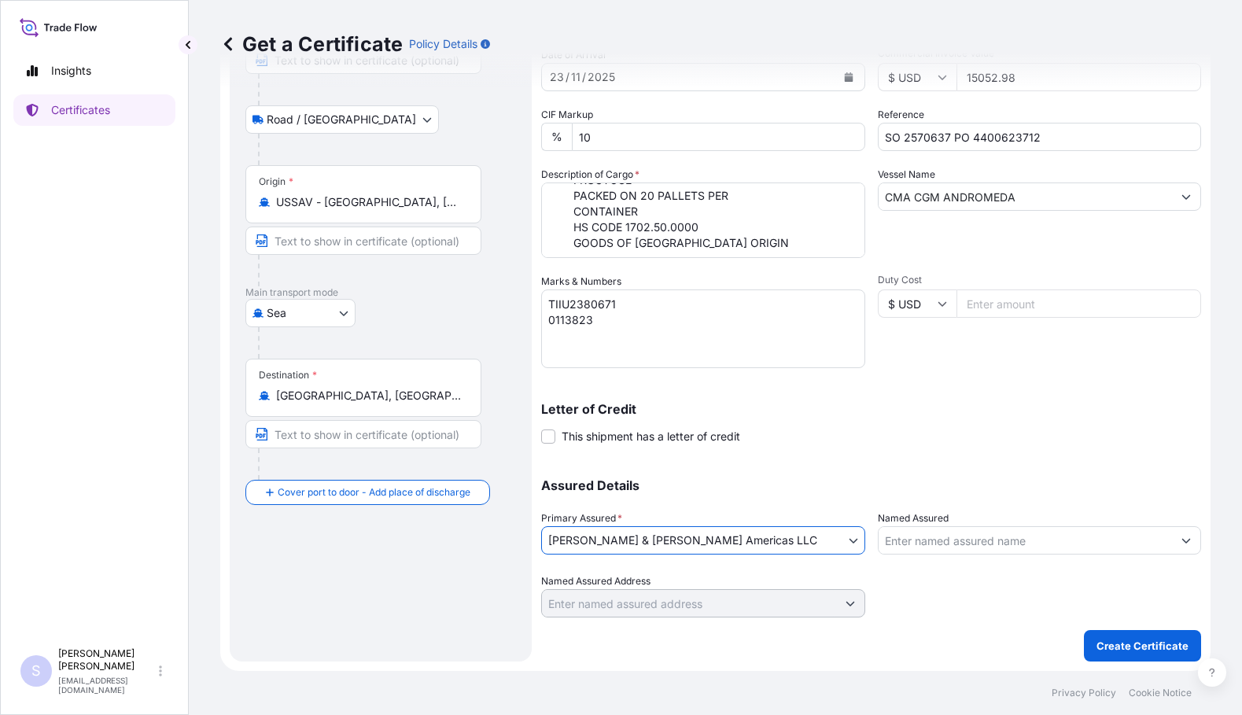
click at [1182, 537] on icon "Show suggestions" at bounding box center [1186, 540] width 9 height 9
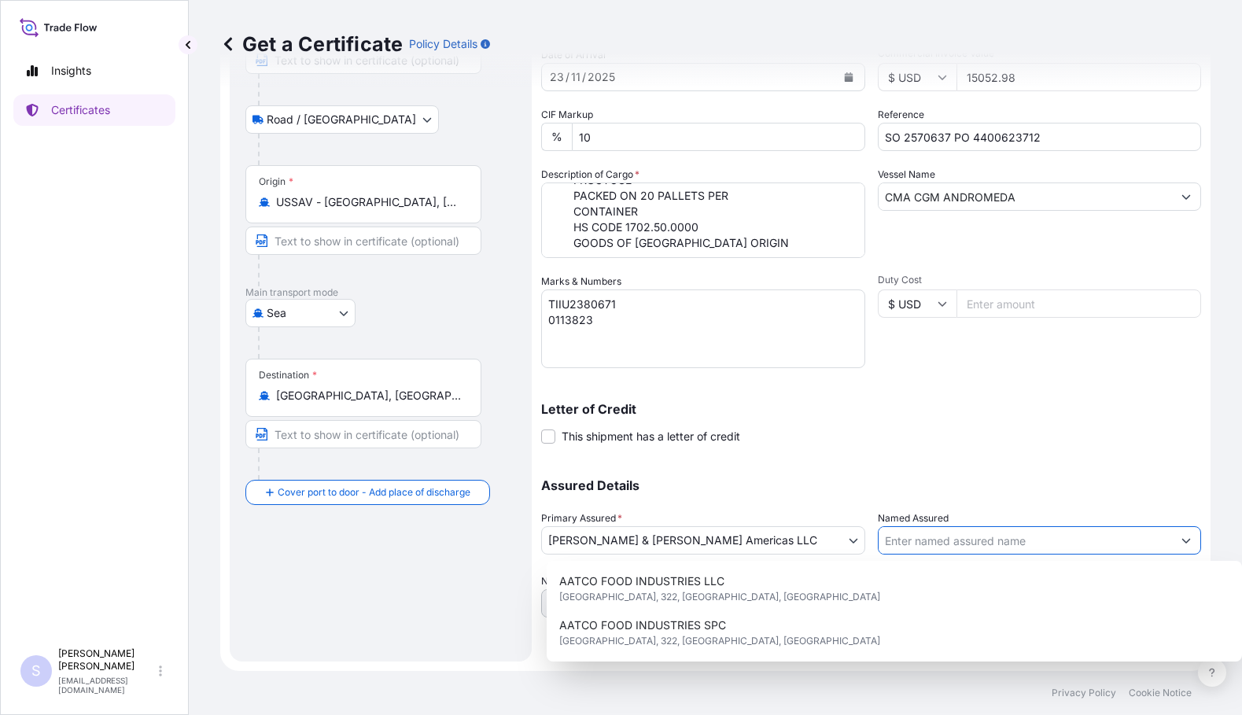
click at [954, 538] on input "Named Assured" at bounding box center [1026, 540] width 294 height 28
paste input "[PERSON_NAME] & [PERSON_NAME] NZ C-ICS"
type input "[PERSON_NAME] & [PERSON_NAME] NZ C-ICS"
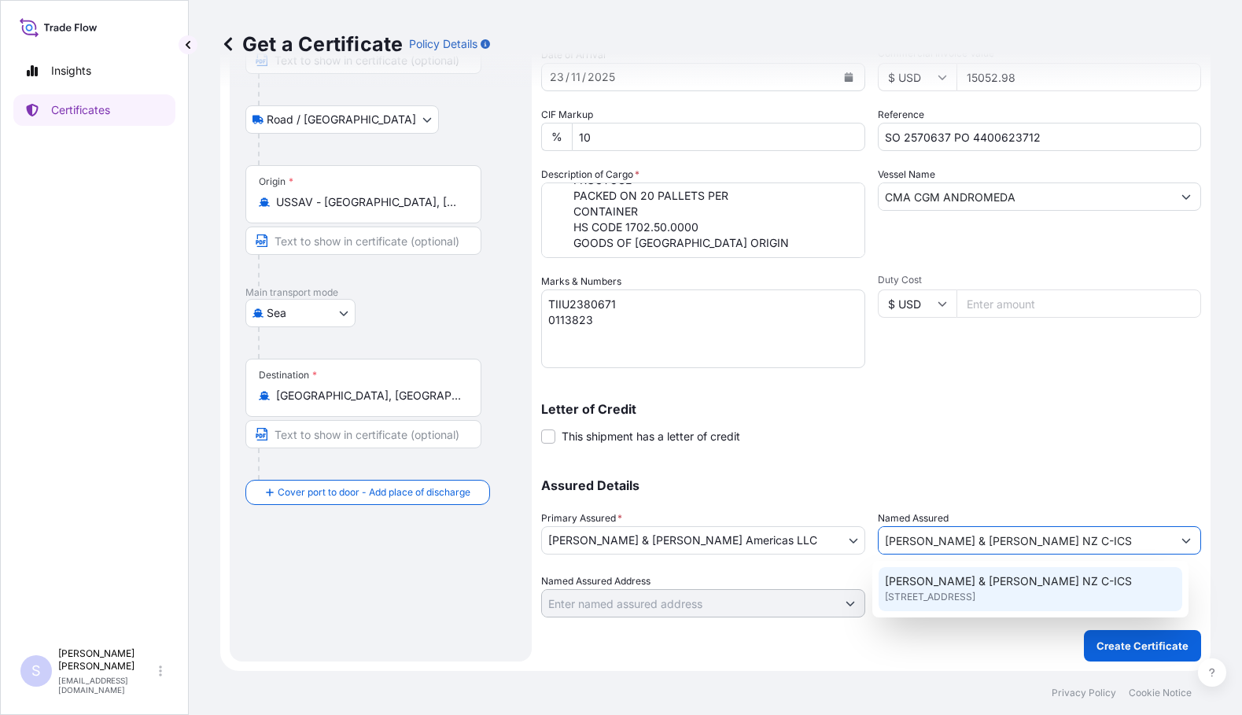
click at [952, 585] on span "[PERSON_NAME] & [PERSON_NAME] NZ C-ICS" at bounding box center [1008, 582] width 247 height 16
type input "[STREET_ADDRESS]"
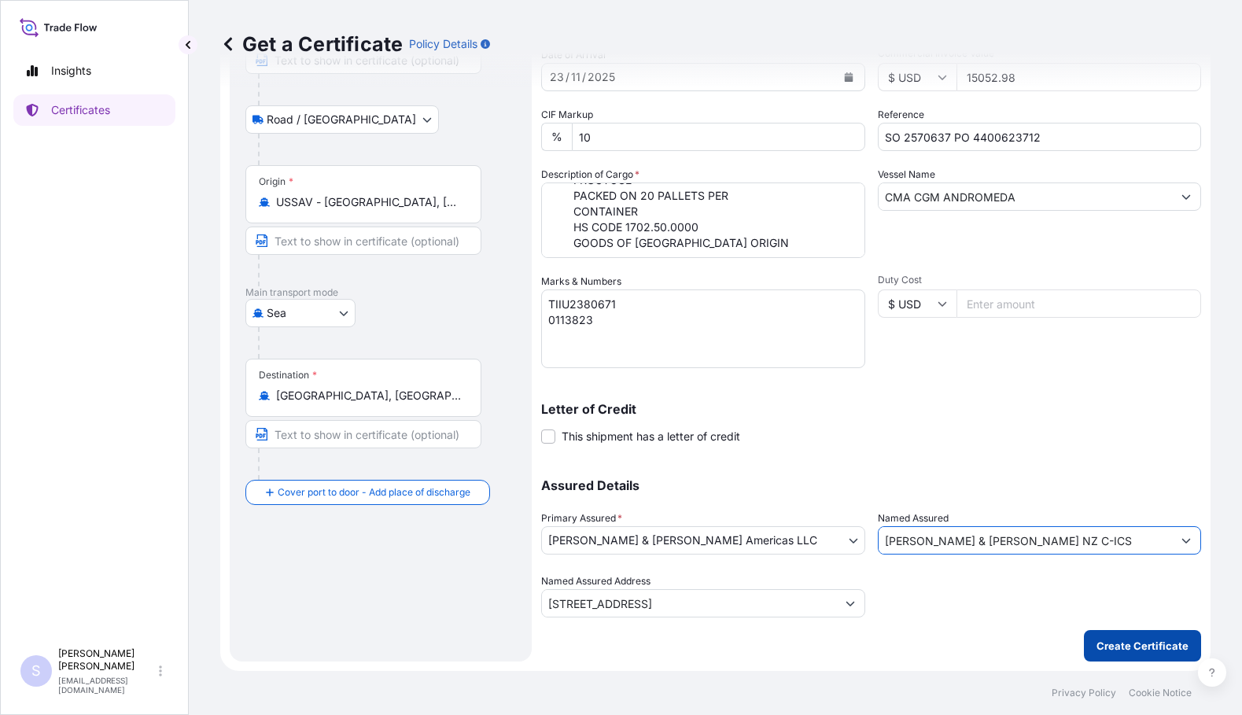
type input "[PERSON_NAME] & [PERSON_NAME] NZ C-ICS"
click at [1124, 652] on p "Create Certificate" at bounding box center [1143, 646] width 92 height 16
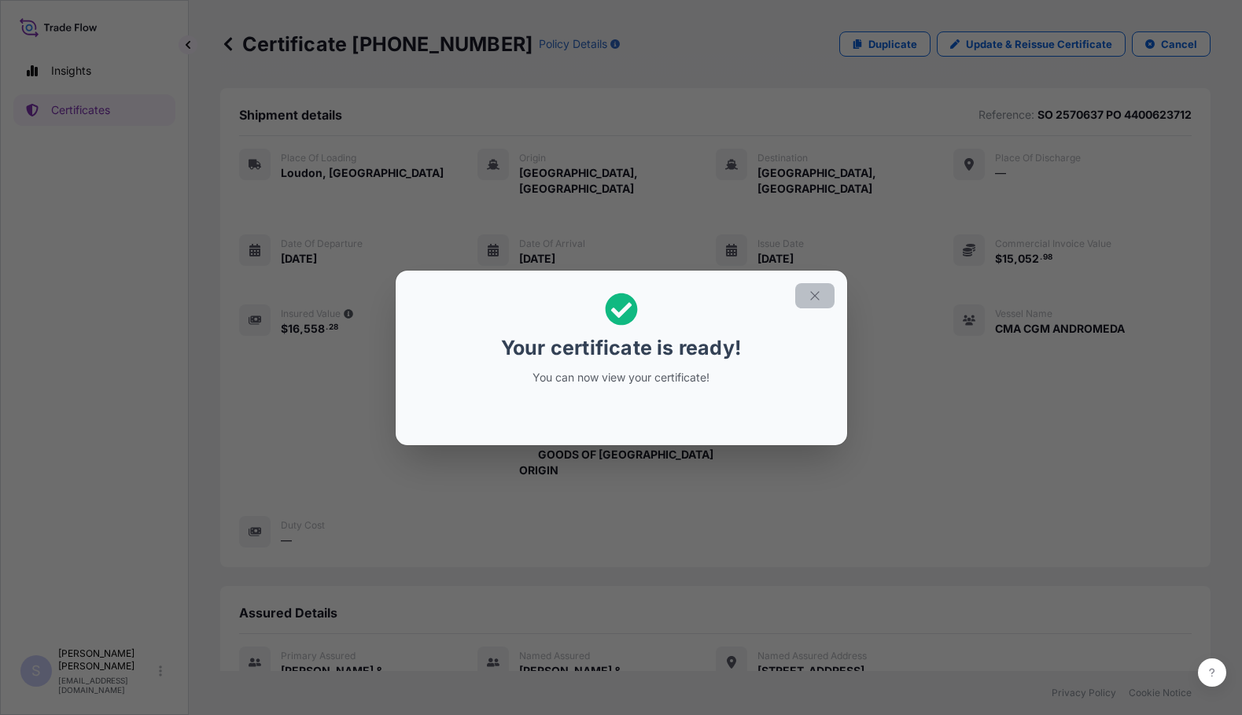
click at [813, 295] on icon "button" at bounding box center [815, 296] width 14 height 14
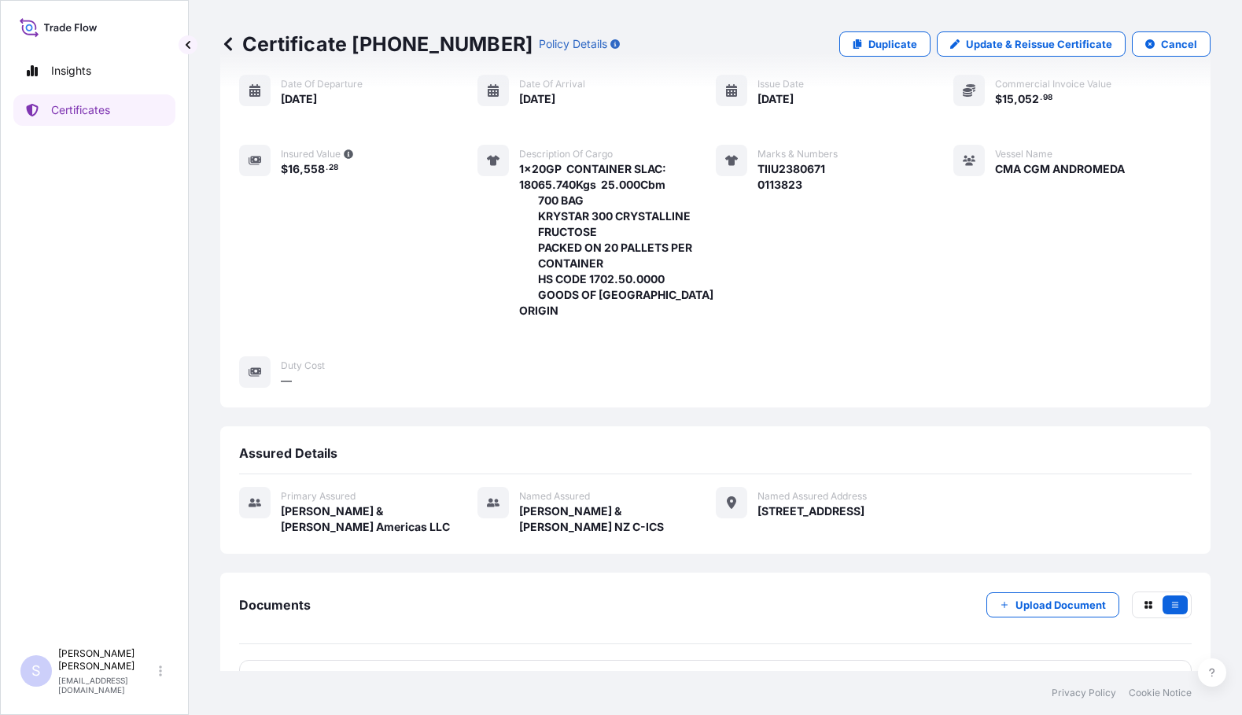
scroll to position [161, 0]
click at [286, 671] on span "Certificate" at bounding box center [309, 679] width 57 height 16
